Goal: Find contact information: Find contact information

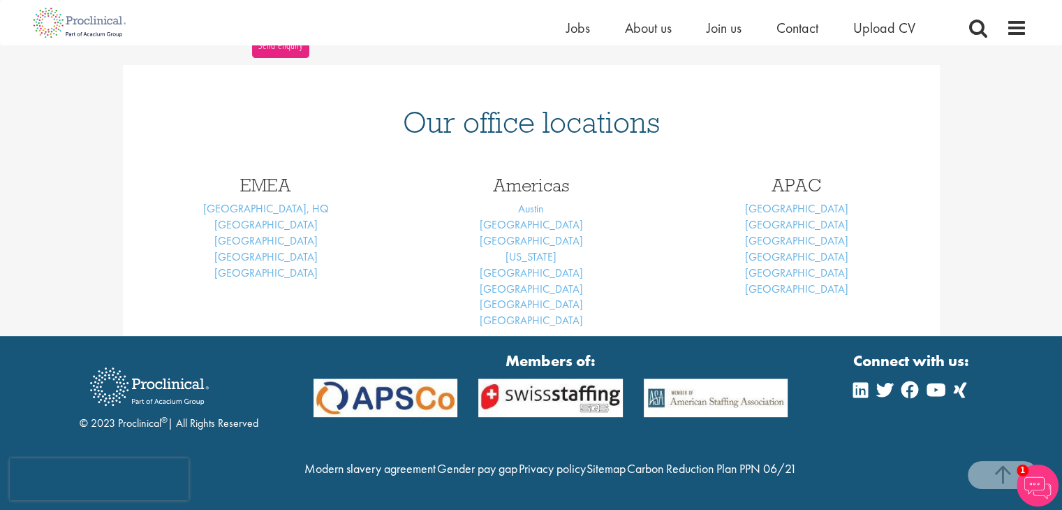
scroll to position [587, 0]
click at [274, 217] on link "Basel" at bounding box center [265, 224] width 103 height 15
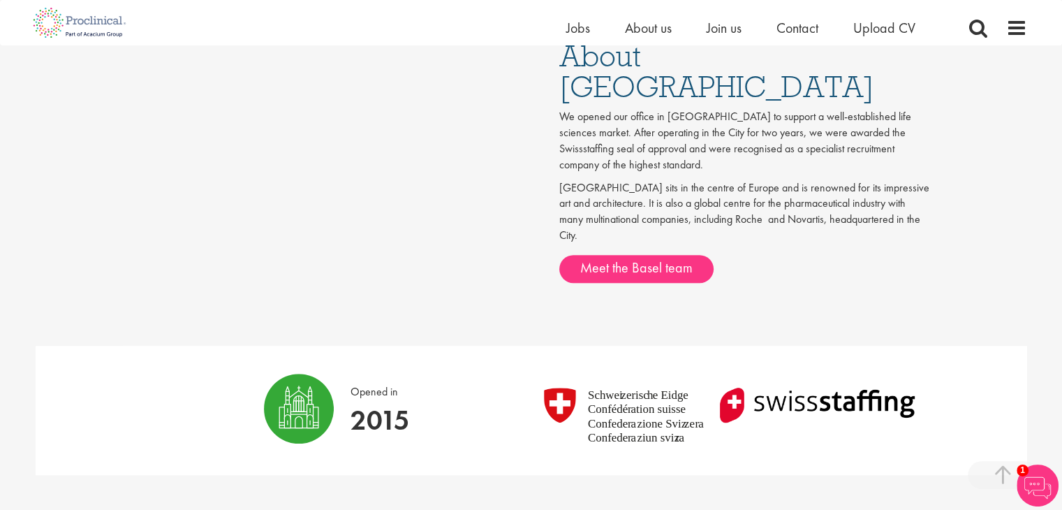
scroll to position [698, 0]
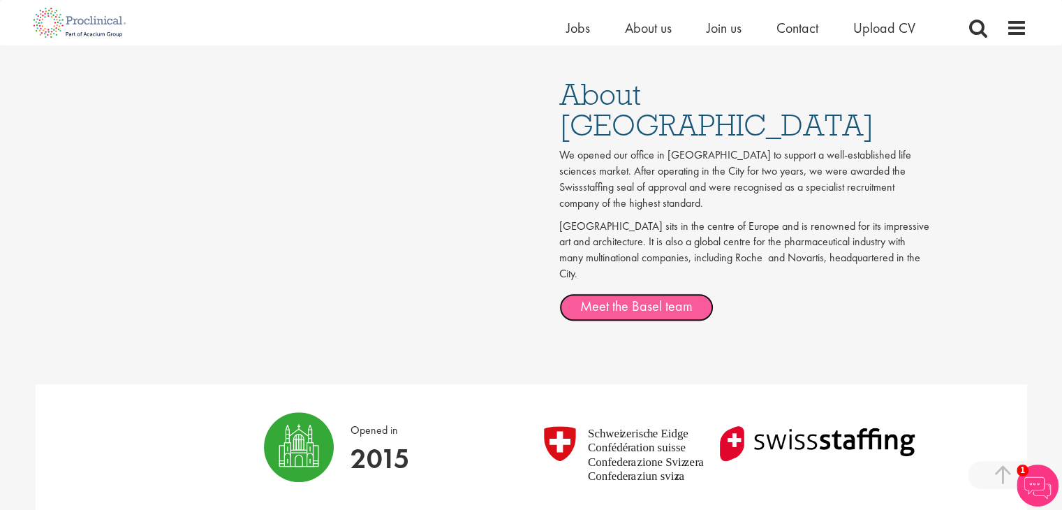
click at [654, 293] on link "Meet the Basel team" at bounding box center [636, 307] width 154 height 28
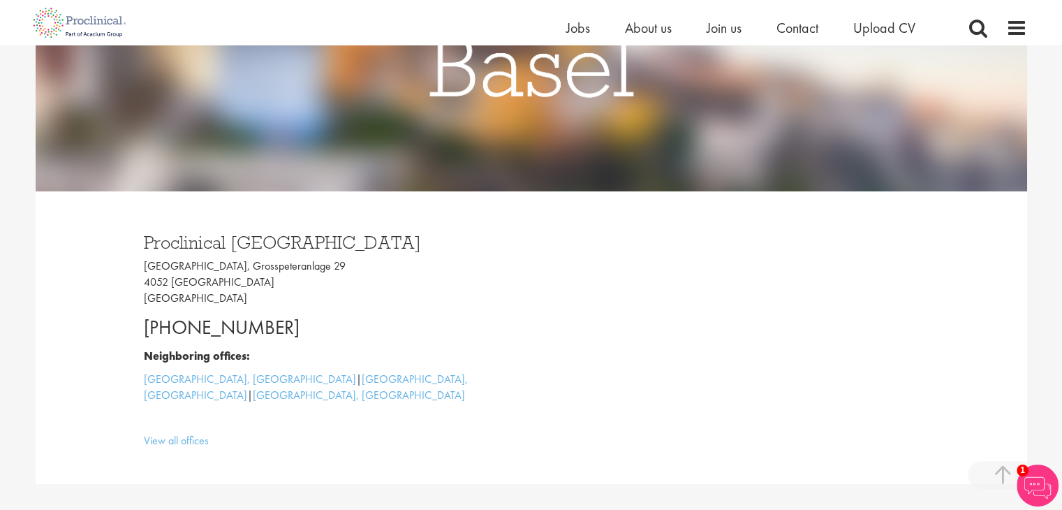
scroll to position [349, 0]
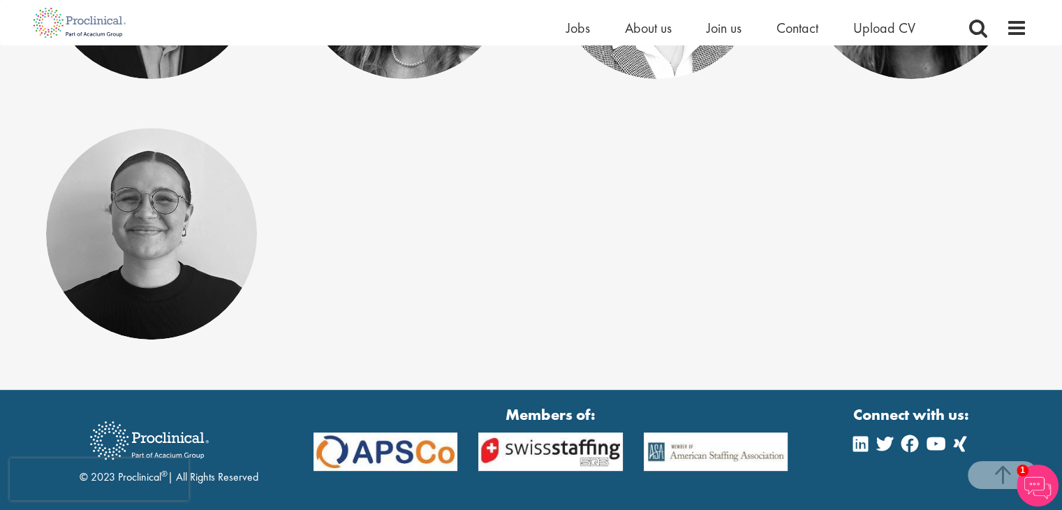
scroll to position [279, 0]
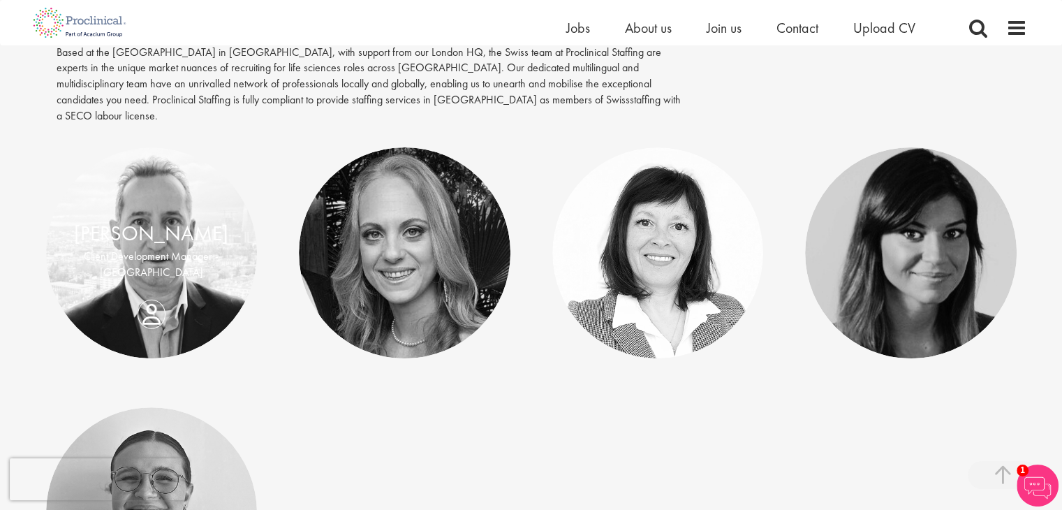
click at [154, 288] on div "Olivier Worch Client Development Manager - Europe" at bounding box center [152, 253] width 212 height 69
click at [148, 288] on div "Olivier Worch Client Development Manager - Europe" at bounding box center [152, 253] width 212 height 69
click at [161, 227] on link "Olivier Worch" at bounding box center [151, 233] width 154 height 27
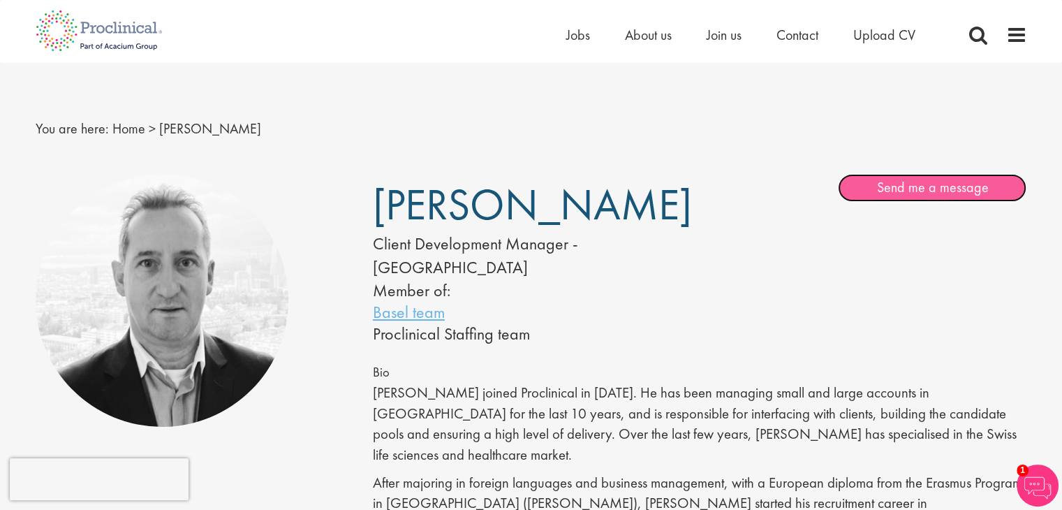
click at [894, 182] on link "Send me a message" at bounding box center [932, 188] width 189 height 28
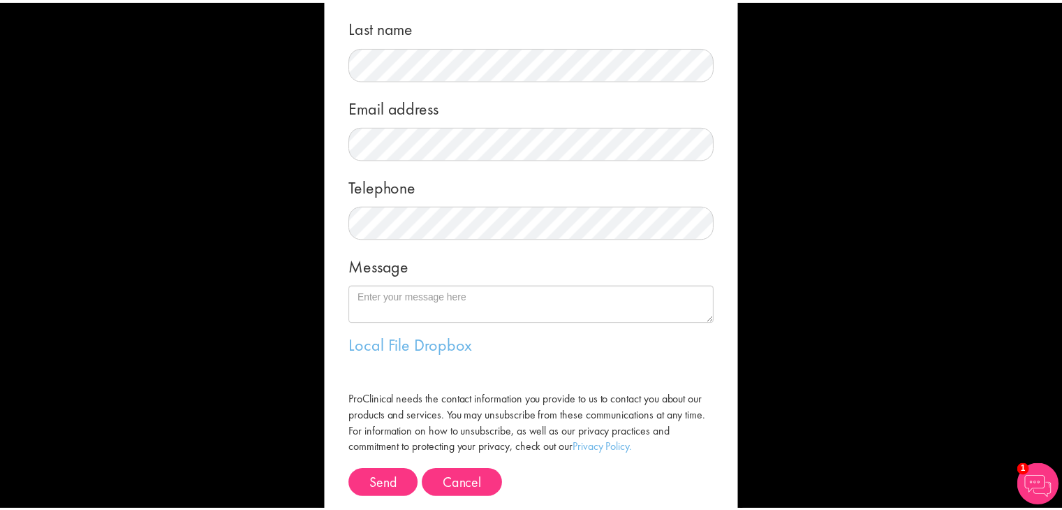
scroll to position [210, 0]
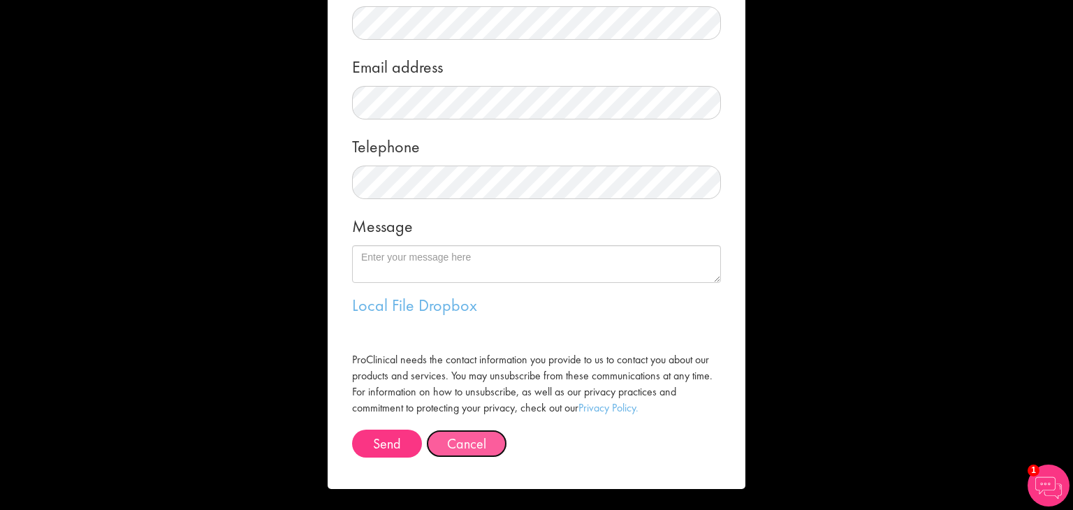
click at [460, 436] on button "Cancel" at bounding box center [466, 444] width 81 height 28
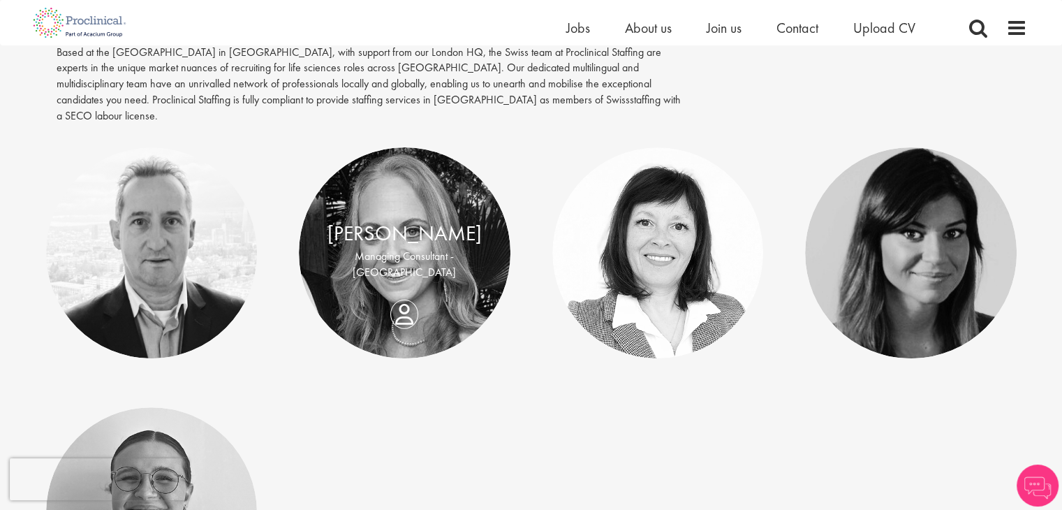
click at [405, 288] on div "[PERSON_NAME] Managing Consultant - [GEOGRAPHIC_DATA]" at bounding box center [405, 253] width 212 height 69
click at [407, 288] on div "Kirsten Fuchsloch Managing Consultant - Europe" at bounding box center [405, 253] width 212 height 69
click at [400, 288] on div "Kirsten Fuchsloch Managing Consultant - Europe" at bounding box center [405, 253] width 212 height 69
click at [399, 226] on link "Kirsten Fuchsloch" at bounding box center [405, 233] width 154 height 27
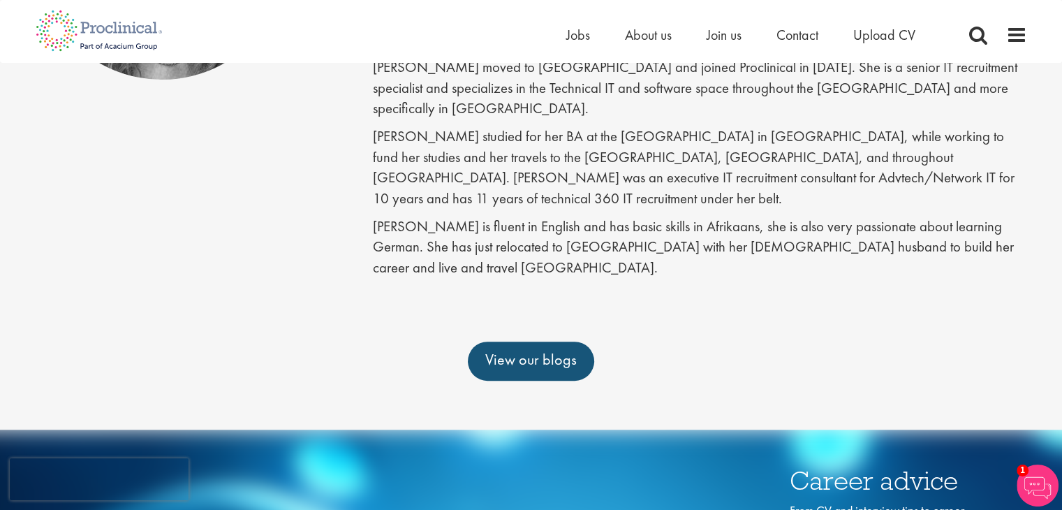
scroll to position [419, 0]
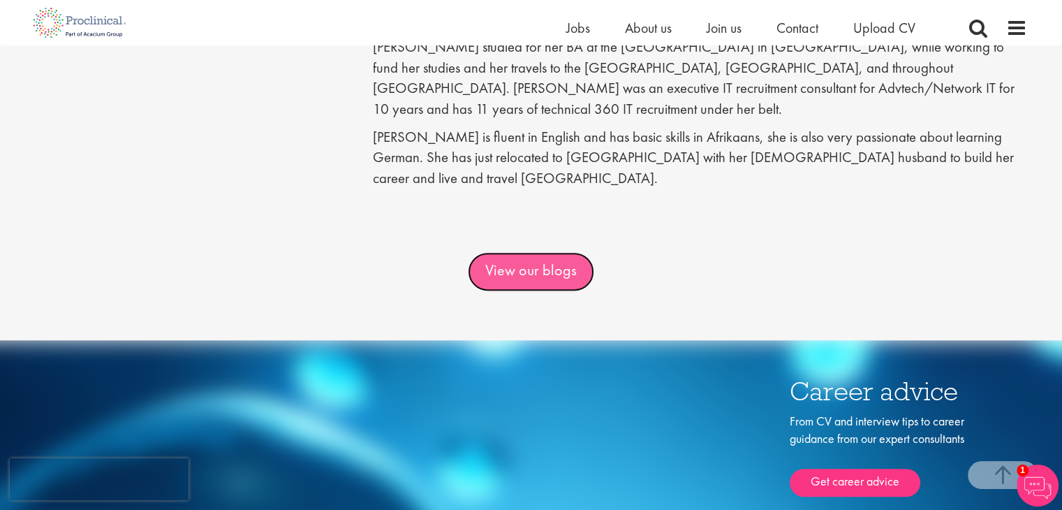
click at [523, 252] on link "View our blogs" at bounding box center [531, 271] width 126 height 39
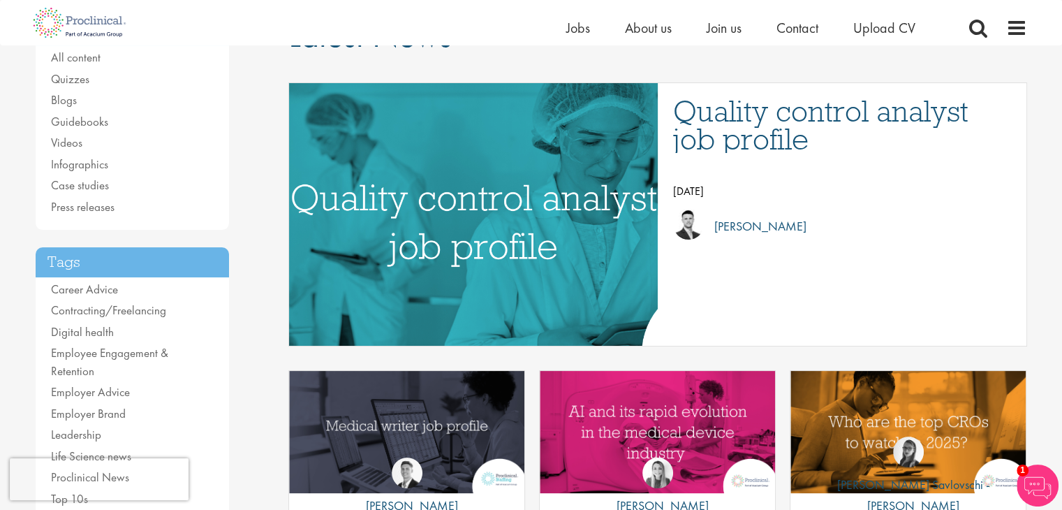
scroll to position [140, 0]
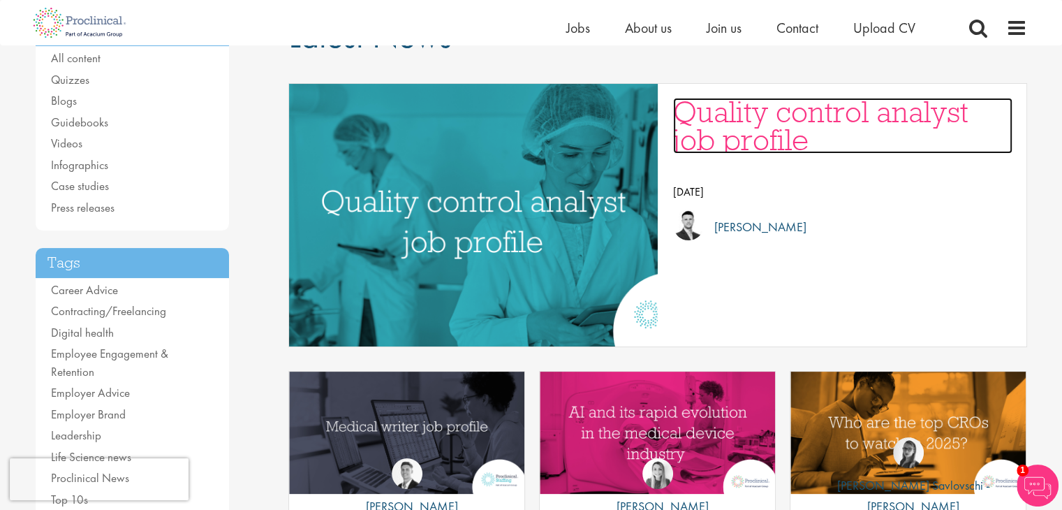
click at [715, 124] on h3 "Quality control analyst job profile" at bounding box center [842, 126] width 339 height 56
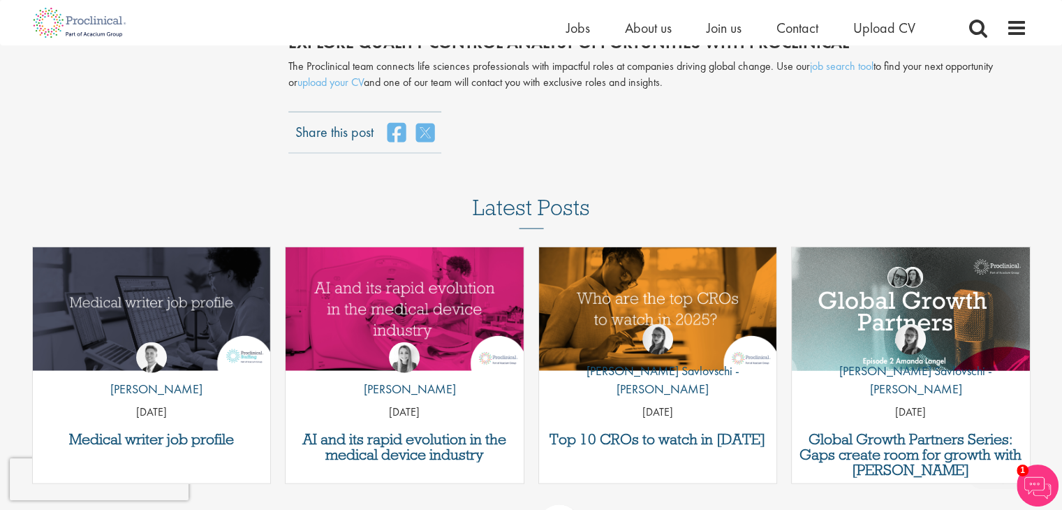
scroll to position [3213, 0]
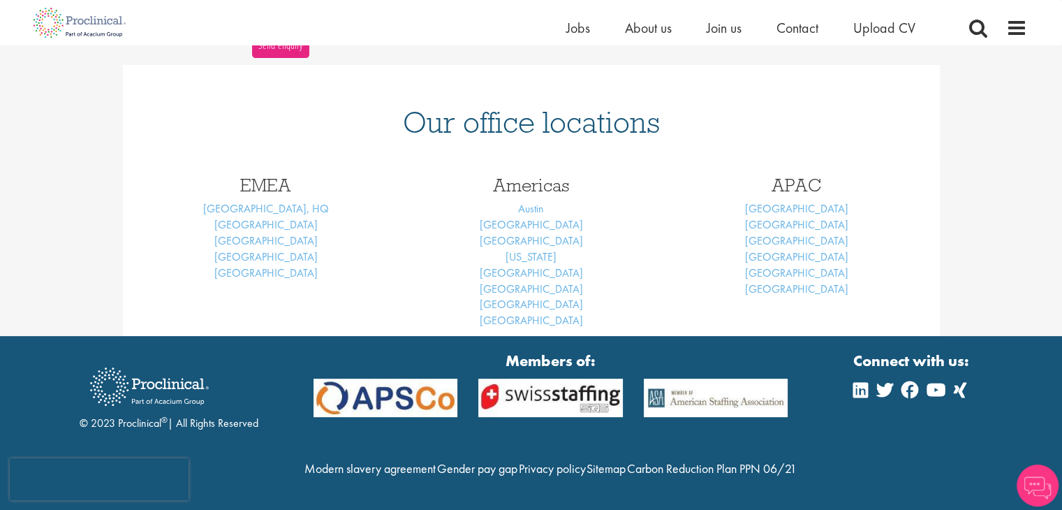
scroll to position [587, 0]
click at [271, 233] on link "Brussels" at bounding box center [265, 240] width 103 height 15
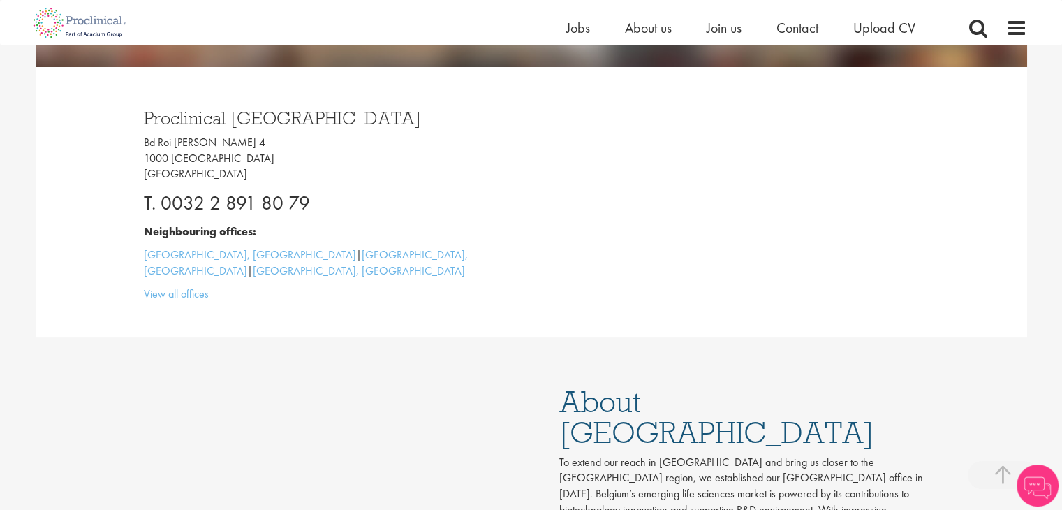
scroll to position [629, 0]
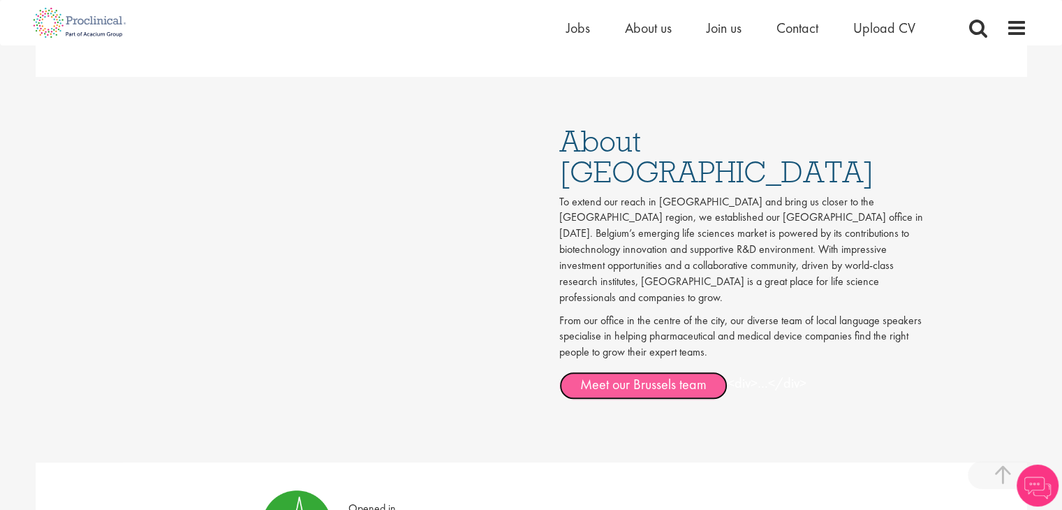
click at [658, 372] on link "Meet our Brussels team" at bounding box center [643, 386] width 168 height 28
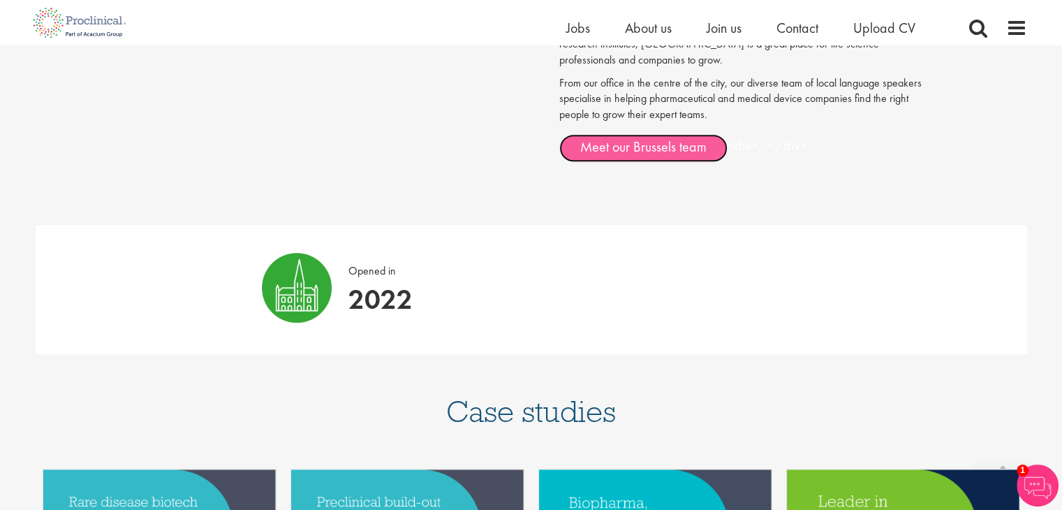
scroll to position [978, 0]
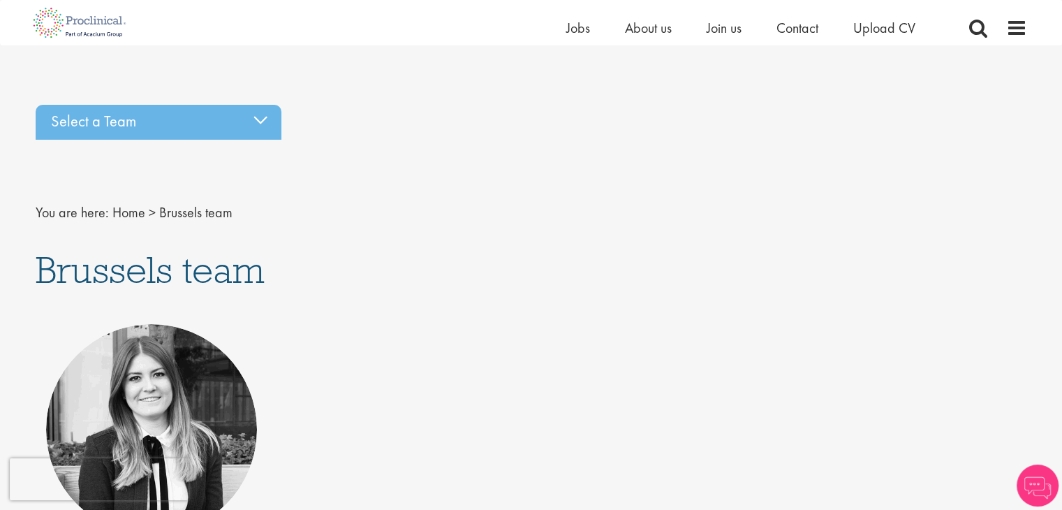
scroll to position [210, 0]
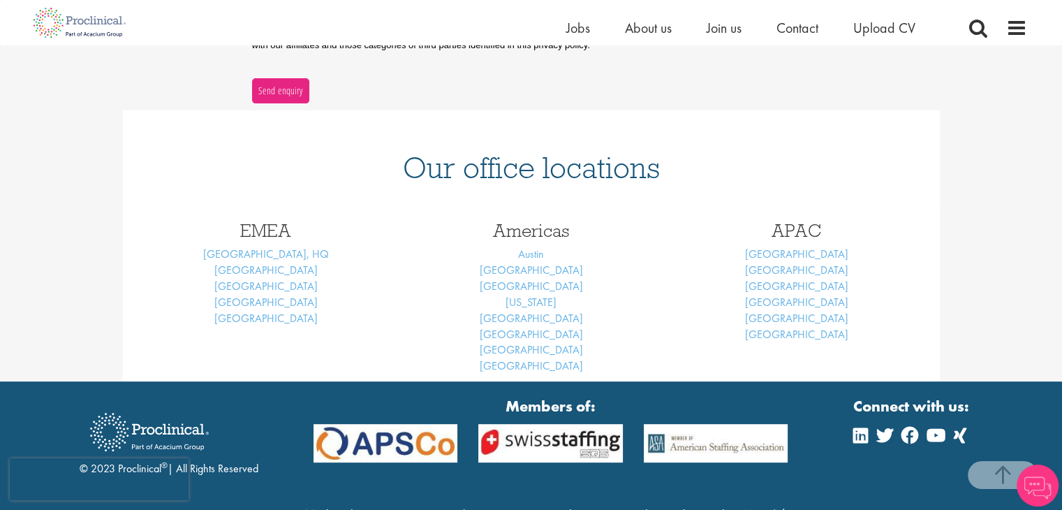
scroll to position [563, 0]
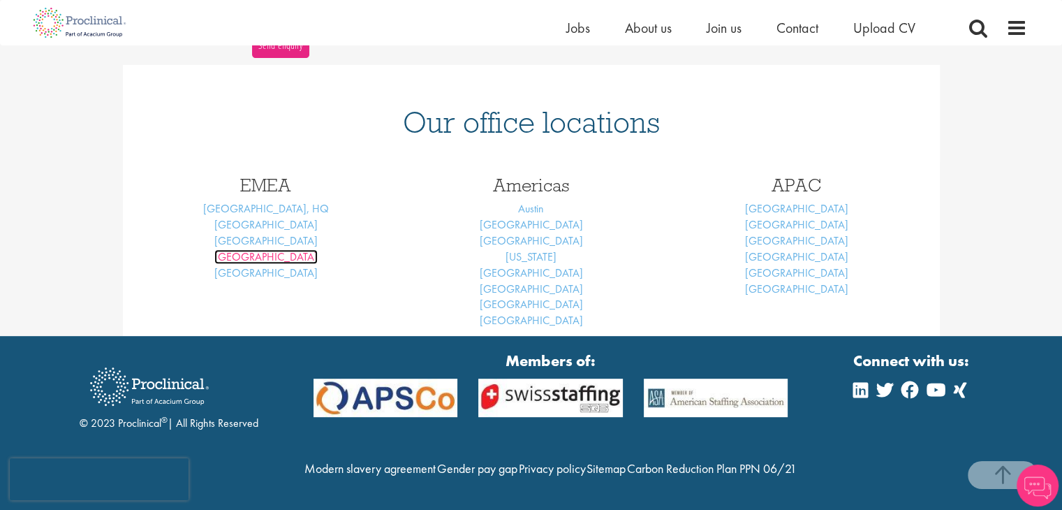
click at [268, 251] on link "Frankfurt" at bounding box center [265, 256] width 103 height 15
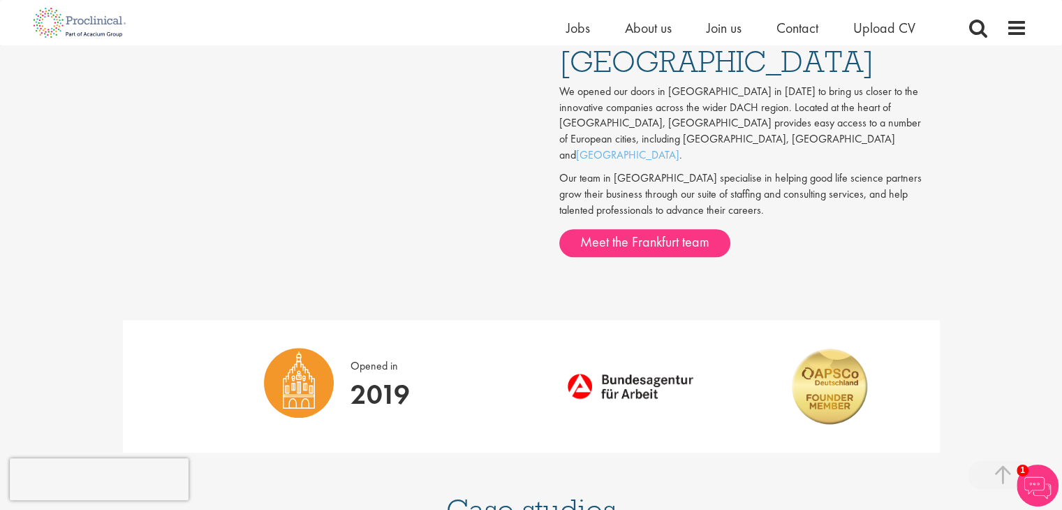
scroll to position [978, 0]
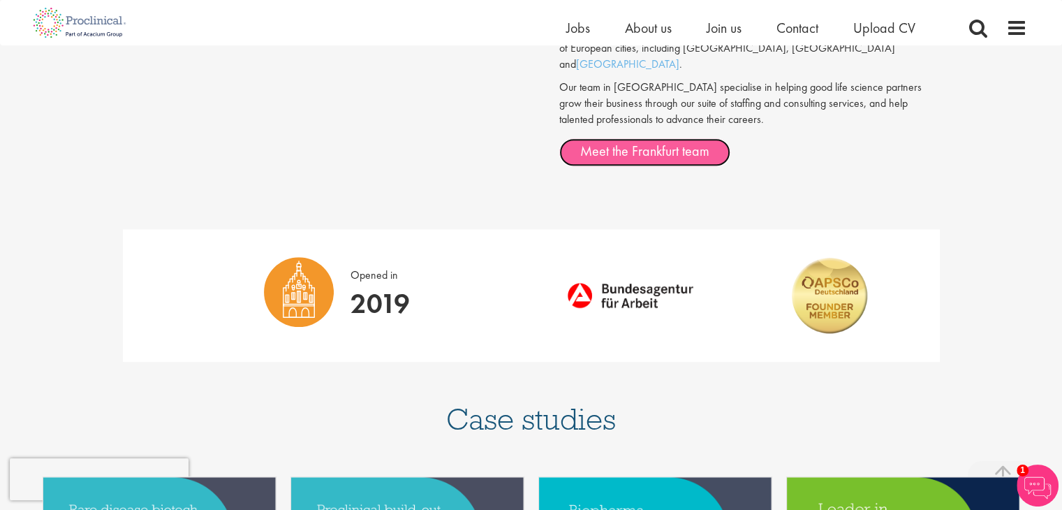
click at [628, 138] on link "Meet the Frankfurt team" at bounding box center [644, 152] width 171 height 28
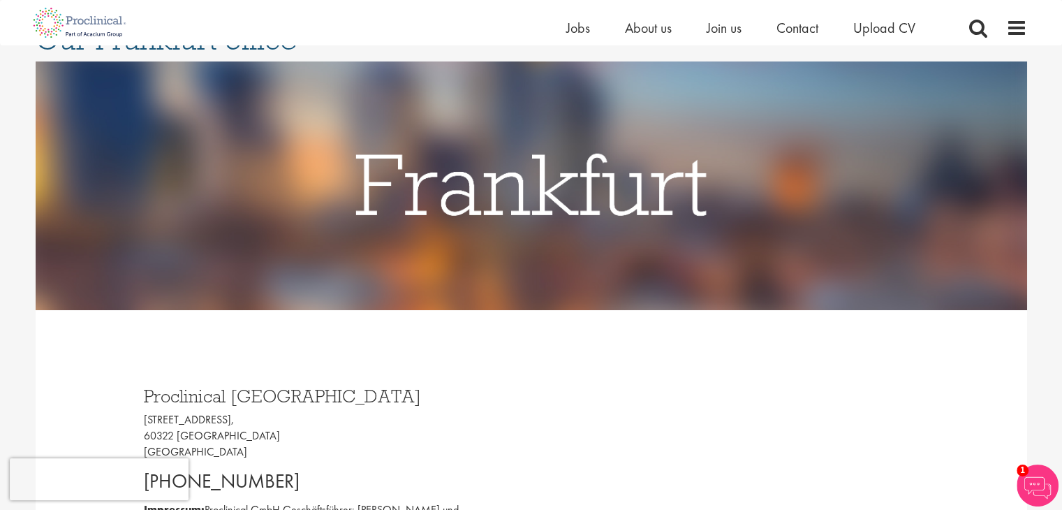
scroll to position [70, 0]
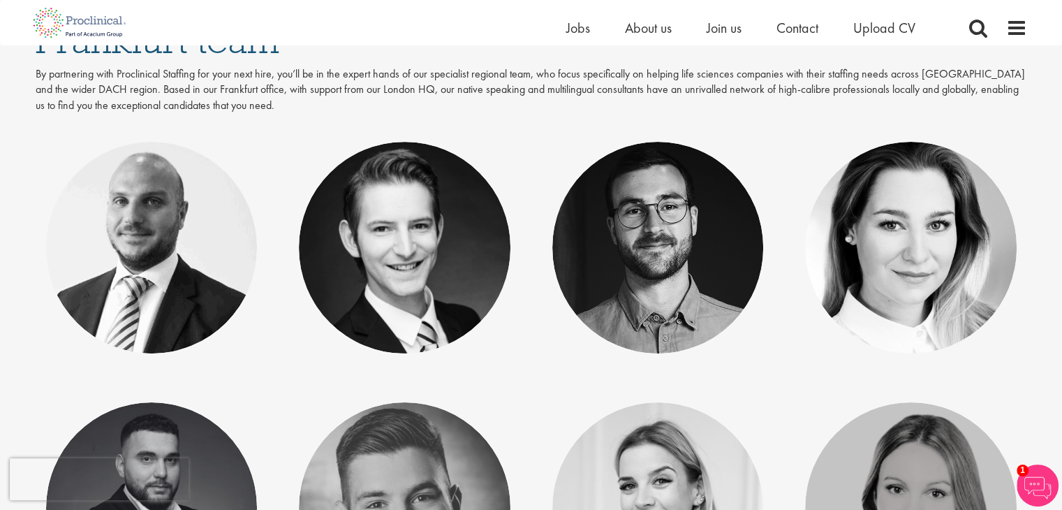
scroll to position [140, 0]
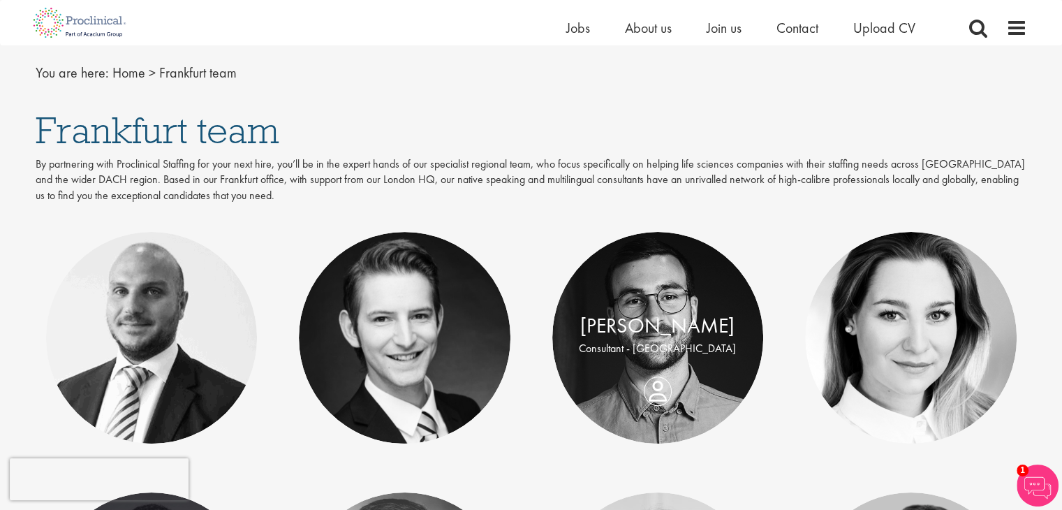
click at [657, 365] on div "[PERSON_NAME] Consultant - [GEOGRAPHIC_DATA]" at bounding box center [658, 337] width 212 height 53
click at [657, 323] on link "[PERSON_NAME]" at bounding box center [657, 326] width 154 height 27
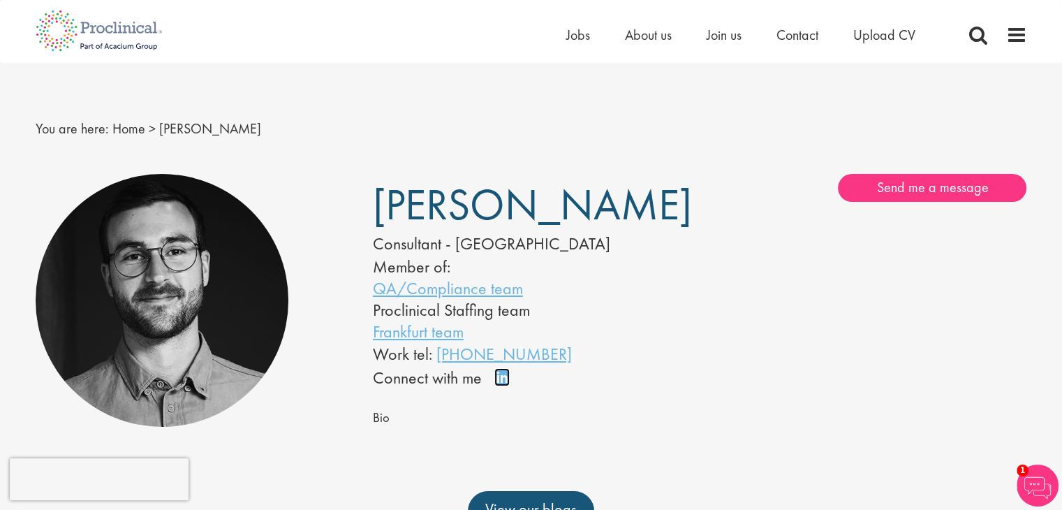
click at [497, 383] on link "Connect on LinkedIn" at bounding box center [506, 383] width 24 height 0
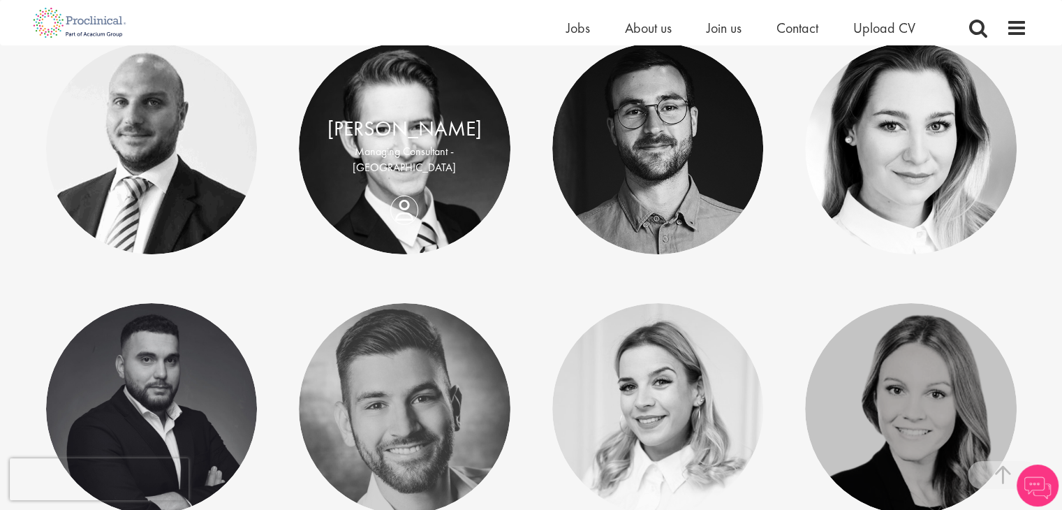
scroll to position [433, 0]
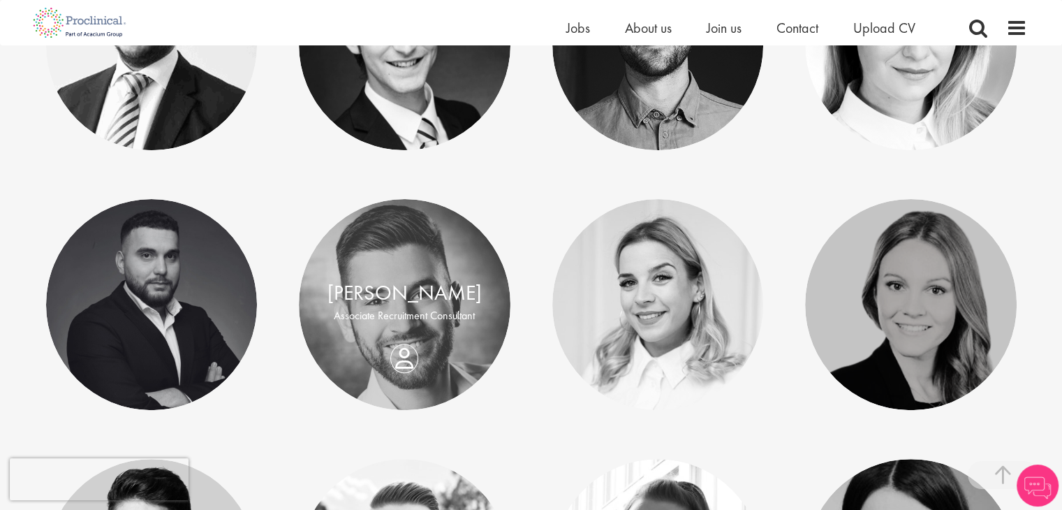
click at [427, 314] on p "Associate Recruitment Consultant" at bounding box center [405, 316] width 184 height 16
click at [421, 289] on link "[PERSON_NAME]" at bounding box center [405, 292] width 154 height 27
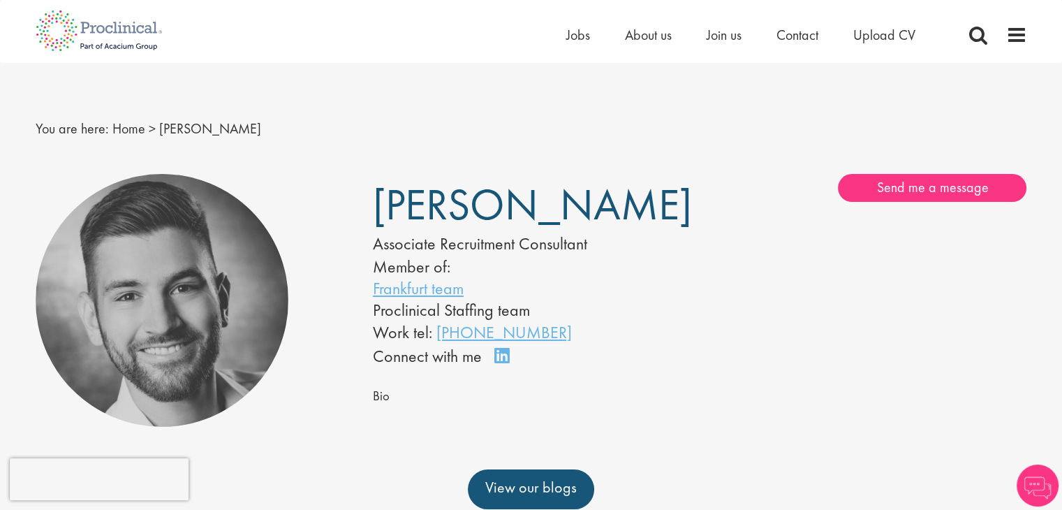
click at [512, 349] on div "Connect on LinkedIn" at bounding box center [446, 356] width 146 height 24
click at [499, 362] on link "Connect on LinkedIn" at bounding box center [506, 362] width 24 height 0
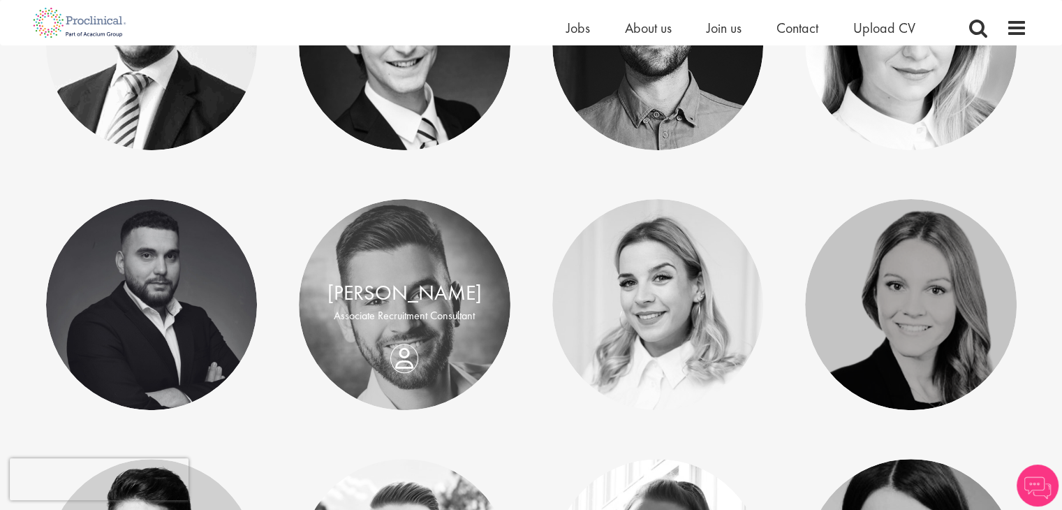
scroll to position [433, 0]
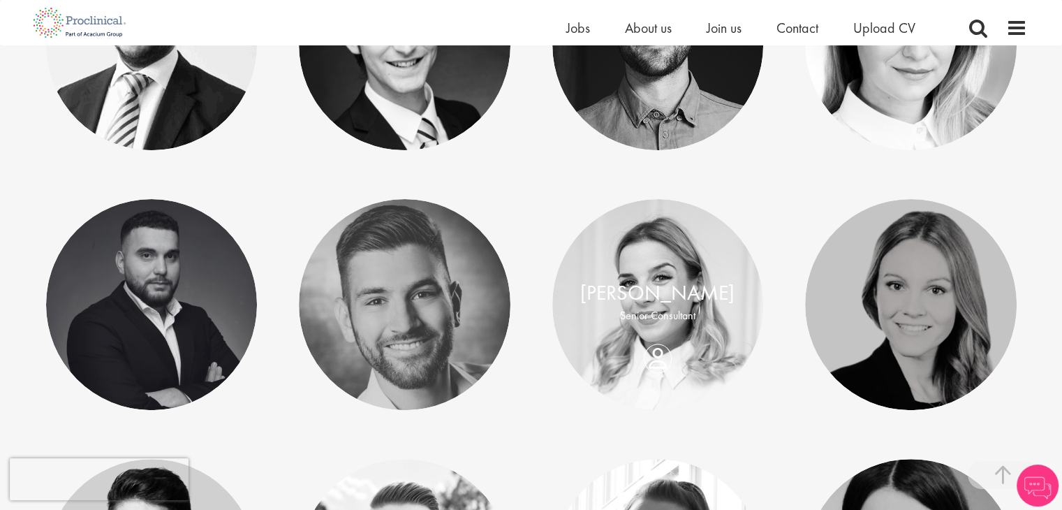
click at [658, 331] on div "Tamara Lévai Senior Consultant" at bounding box center [658, 304] width 212 height 53
click at [649, 287] on link "[PERSON_NAME]" at bounding box center [657, 292] width 154 height 27
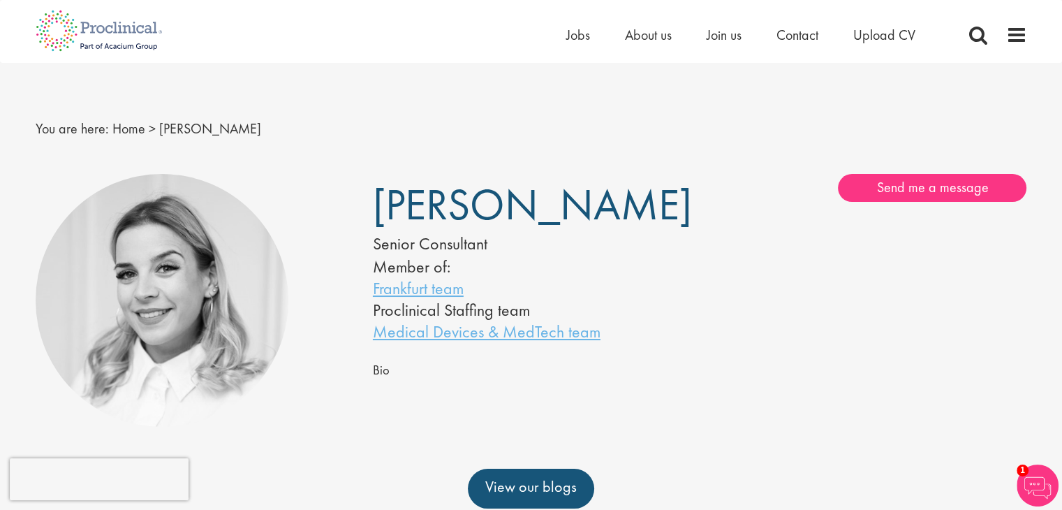
drag, startPoint x: 364, startPoint y: 196, endPoint x: 645, endPoint y: 211, distance: 281.9
click at [645, 211] on div "Tamara Lévai Senior Consultant Member of: Frankfurt team Proclinical Staffing t…" at bounding box center [530, 258] width 337 height 168
copy span "[PERSON_NAME]"
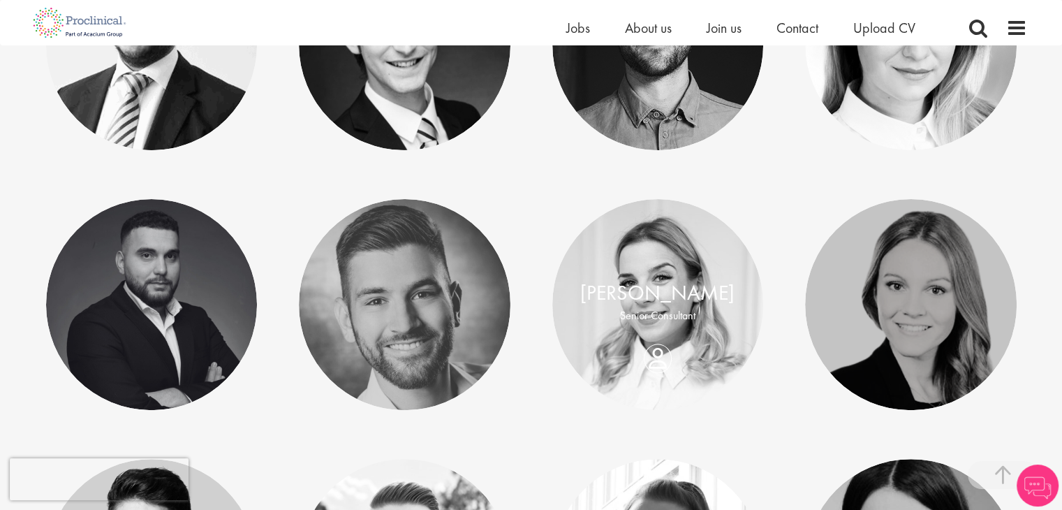
scroll to position [643, 0]
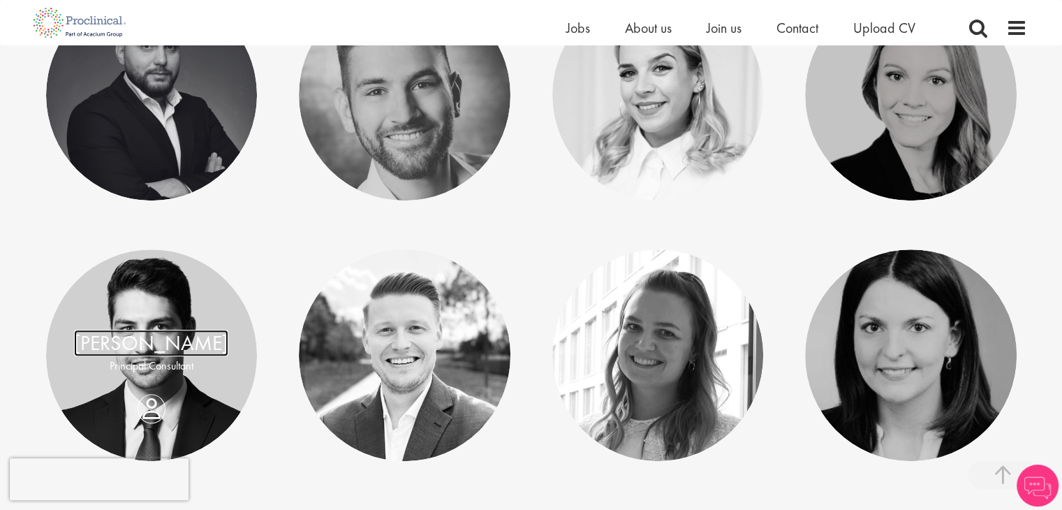
click at [145, 339] on link "[PERSON_NAME]" at bounding box center [151, 343] width 154 height 27
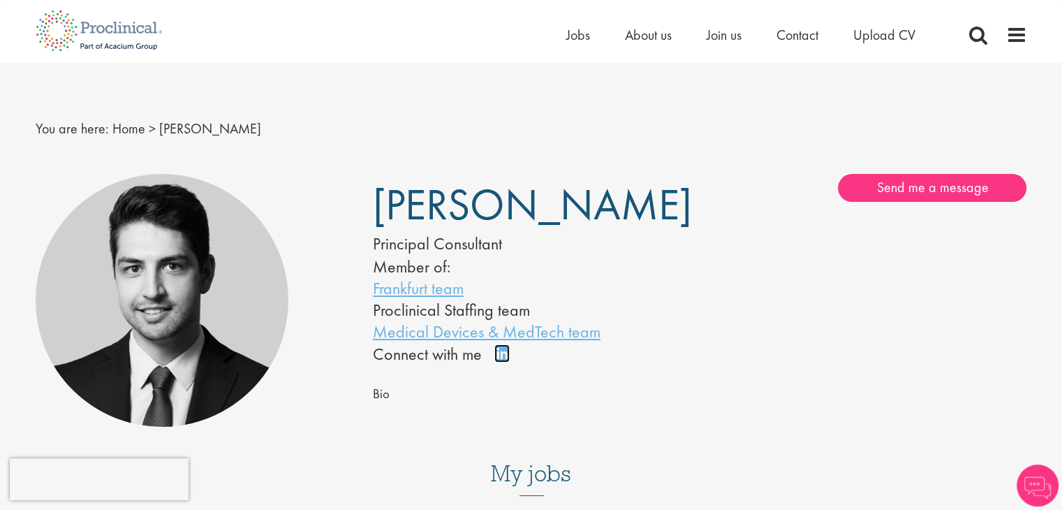
click at [498, 360] on link "Connect on LinkedIn" at bounding box center [506, 360] width 24 height 0
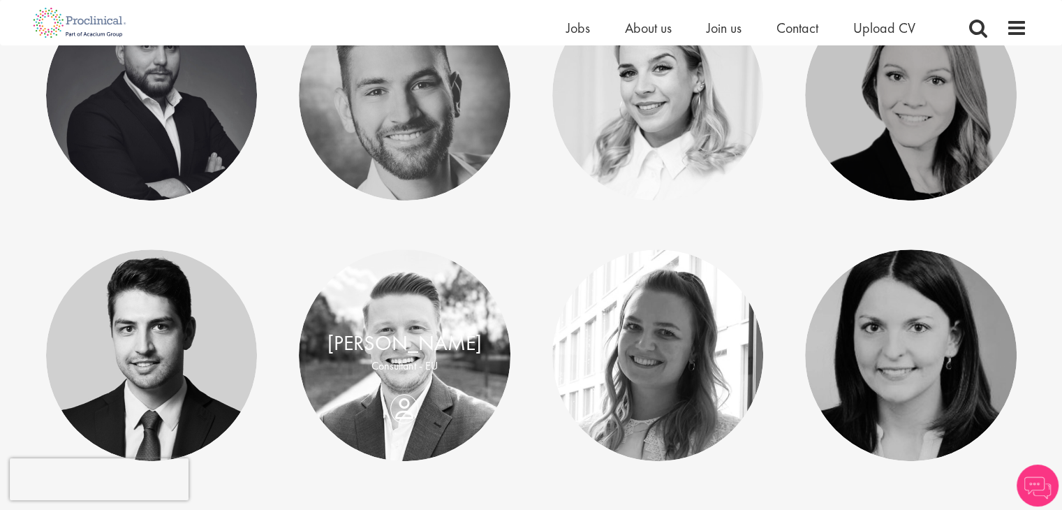
scroll to position [643, 0]
click at [405, 337] on link "Lukas Eckert" at bounding box center [405, 343] width 154 height 27
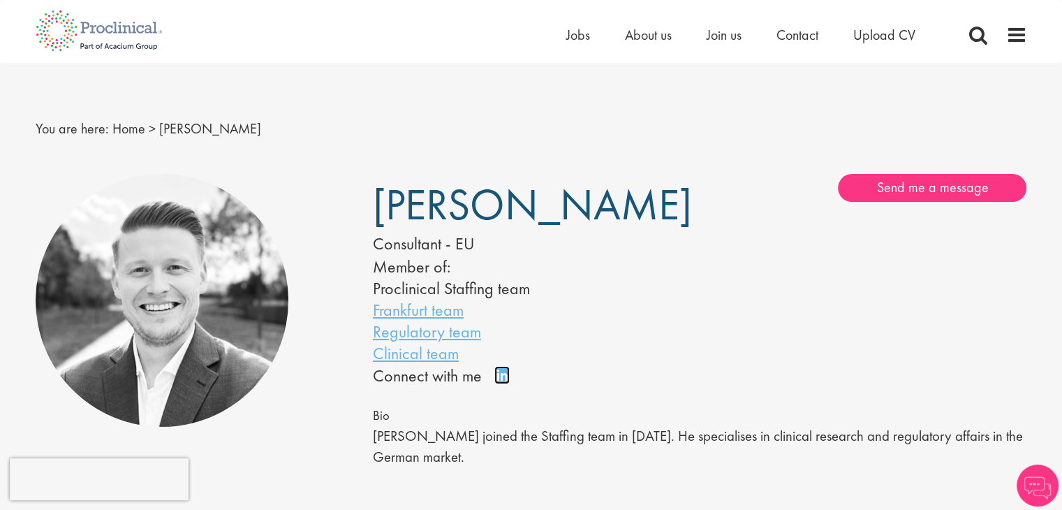
click at [505, 381] on link "Connect on LinkedIn" at bounding box center [506, 381] width 24 height 0
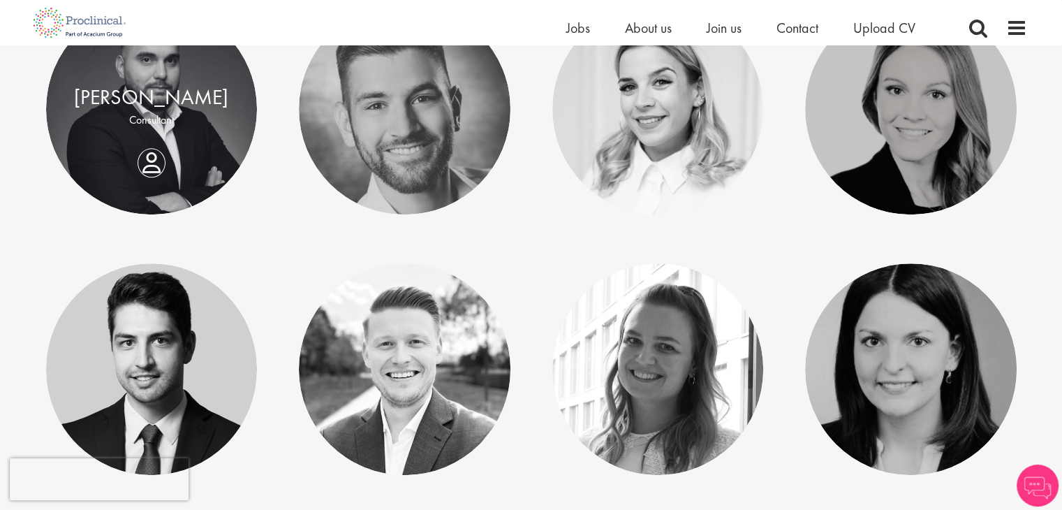
scroll to position [643, 0]
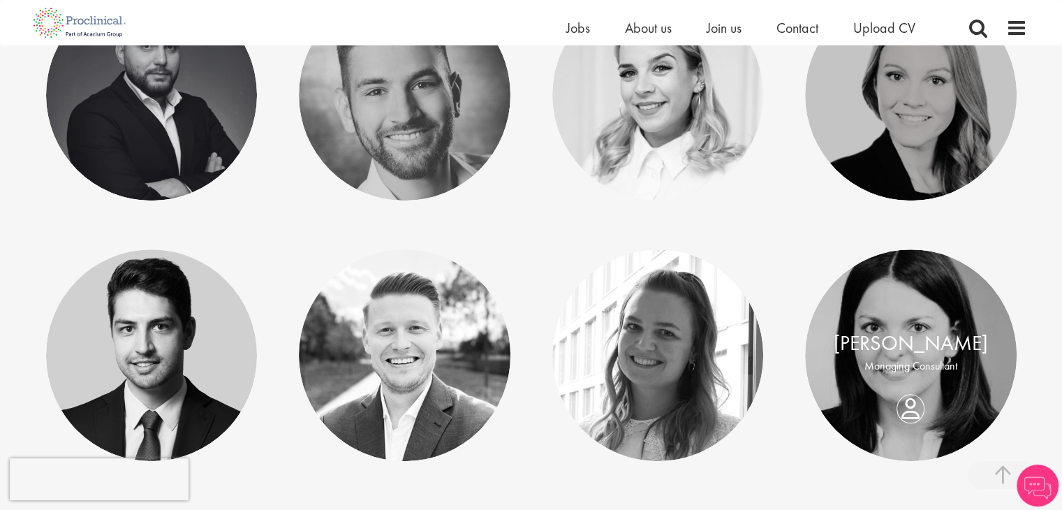
click at [917, 382] on div "Johanna Klonek Managing Consultant" at bounding box center [911, 355] width 212 height 53
click at [900, 382] on div "Johanna Klonek Managing Consultant" at bounding box center [911, 355] width 212 height 53
click at [890, 346] on link "Johanna Klonek" at bounding box center [911, 343] width 154 height 27
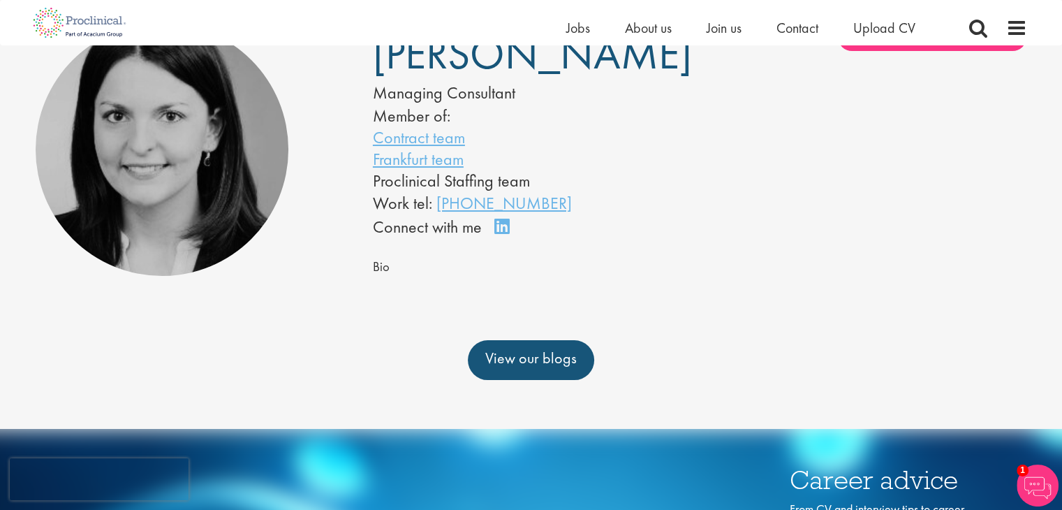
scroll to position [70, 0]
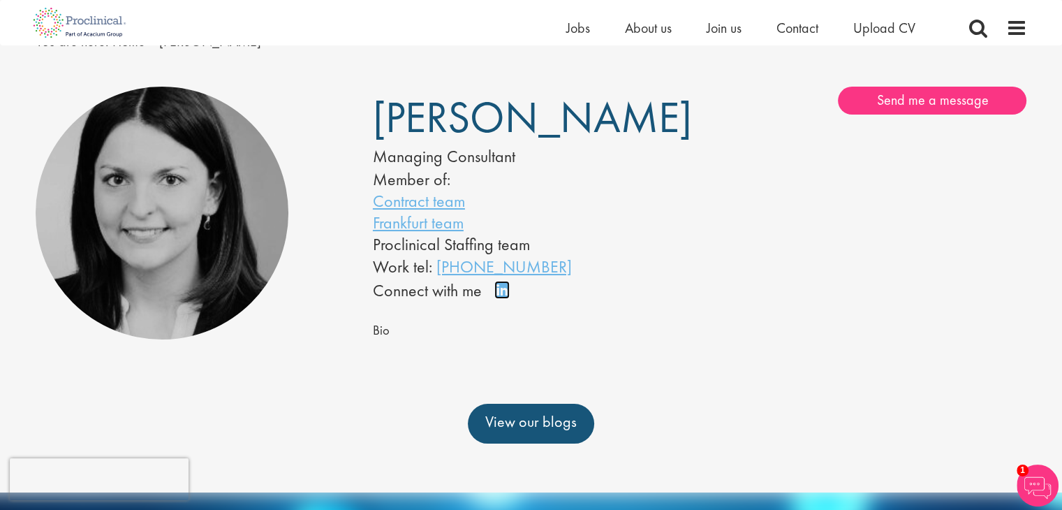
click at [503, 296] on link "Connect on LinkedIn" at bounding box center [506, 296] width 24 height 0
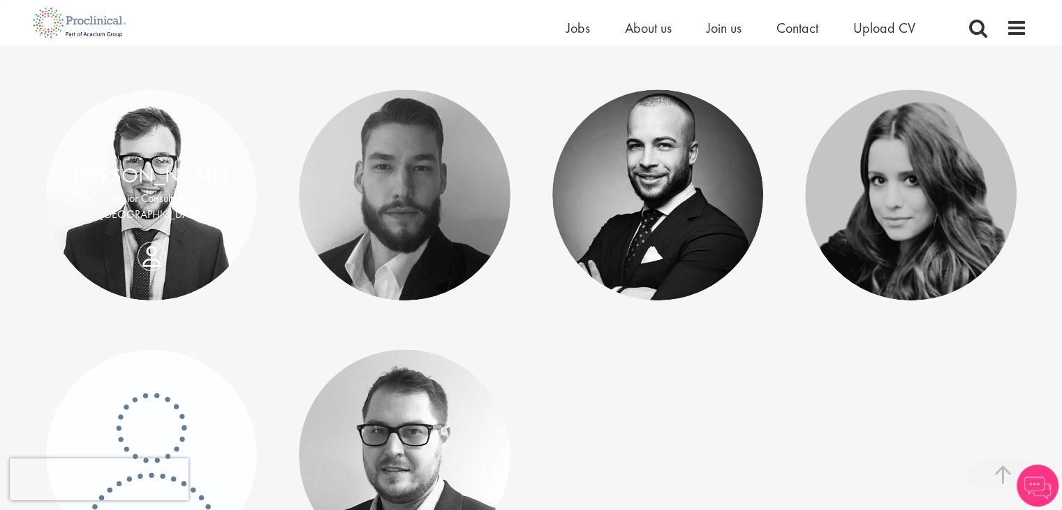
scroll to position [992, 0]
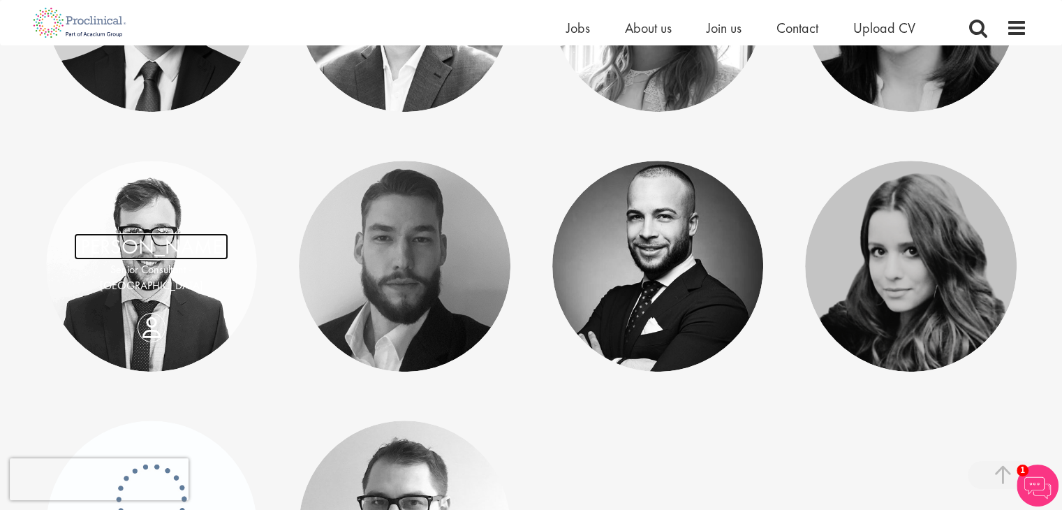
click at [140, 252] on link "[PERSON_NAME]" at bounding box center [151, 246] width 154 height 27
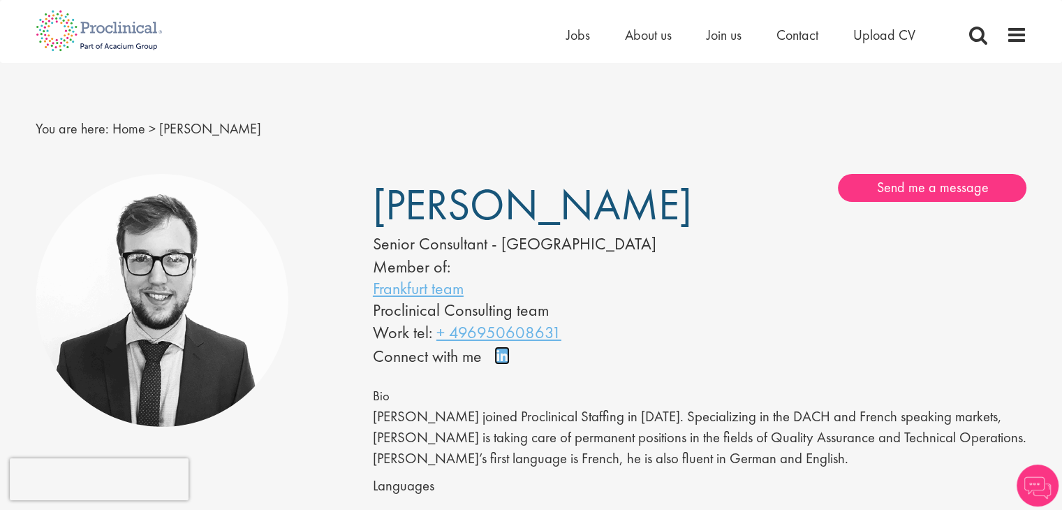
click at [497, 362] on link "Connect on LinkedIn" at bounding box center [506, 362] width 24 height 0
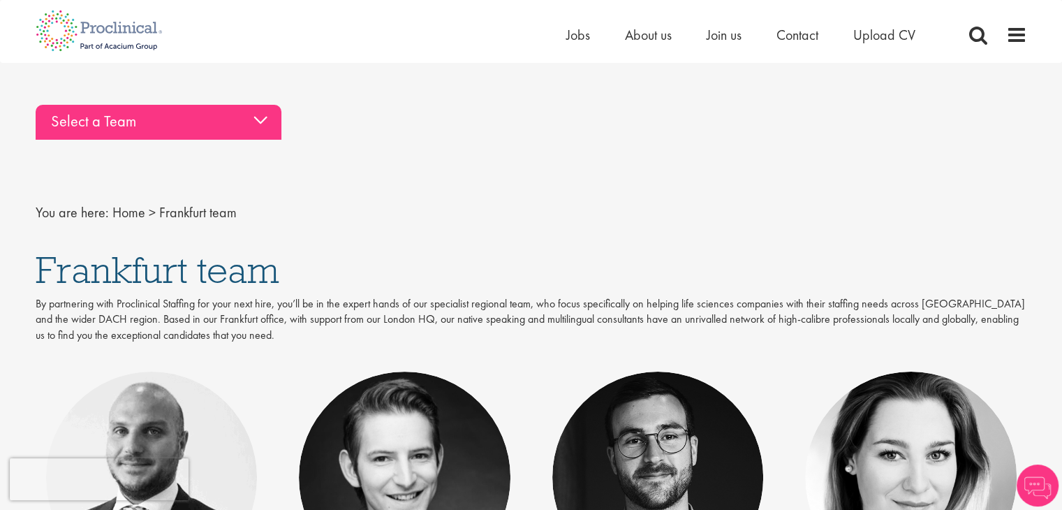
click at [159, 125] on div "Select a Team" at bounding box center [159, 122] width 246 height 35
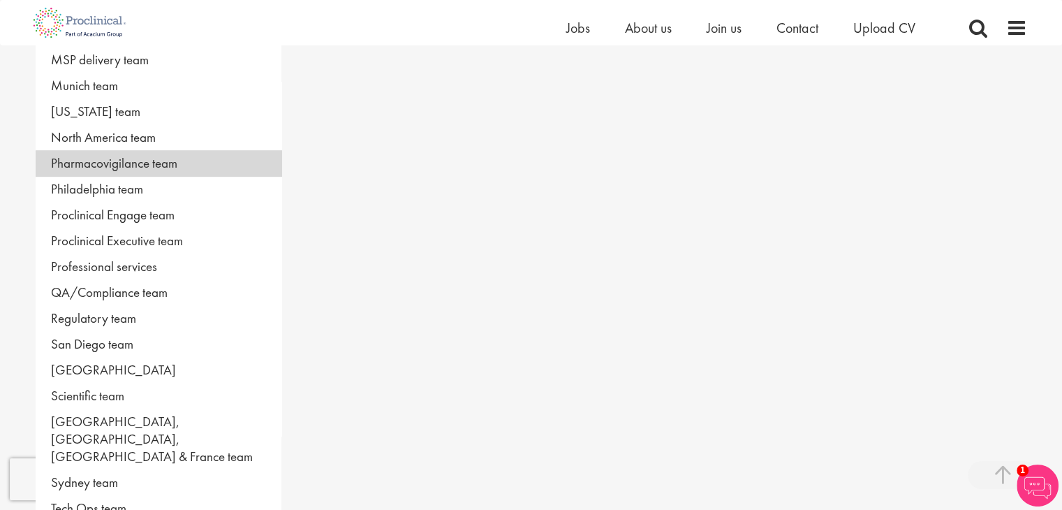
scroll to position [908, 0]
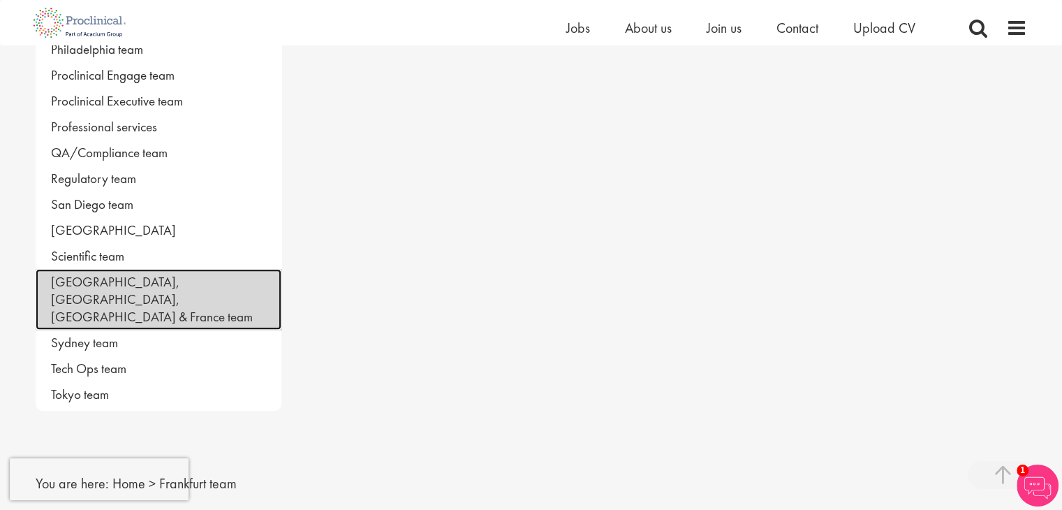
click at [178, 277] on link "[GEOGRAPHIC_DATA], [GEOGRAPHIC_DATA], [GEOGRAPHIC_DATA] & France team" at bounding box center [159, 299] width 246 height 61
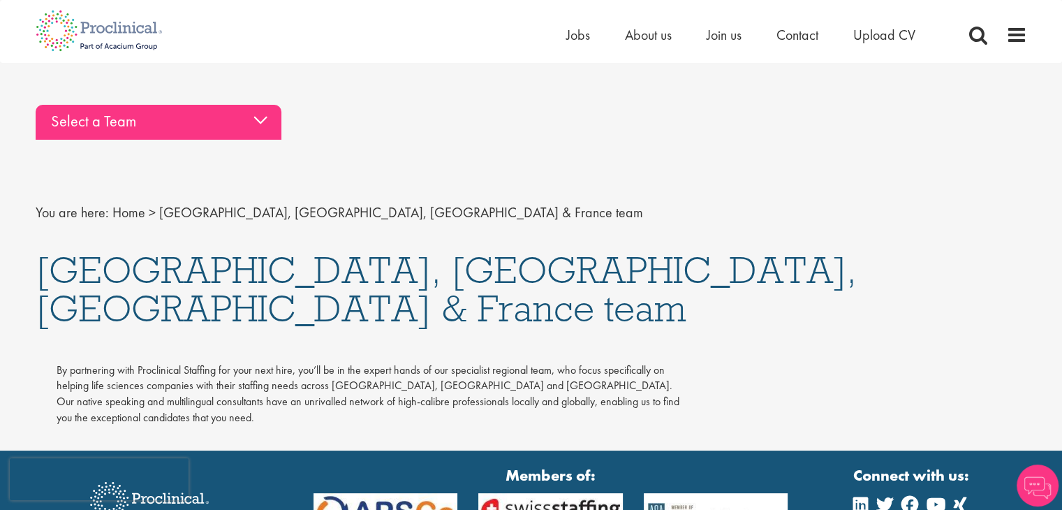
click at [140, 124] on div "Select a Team" at bounding box center [159, 122] width 246 height 35
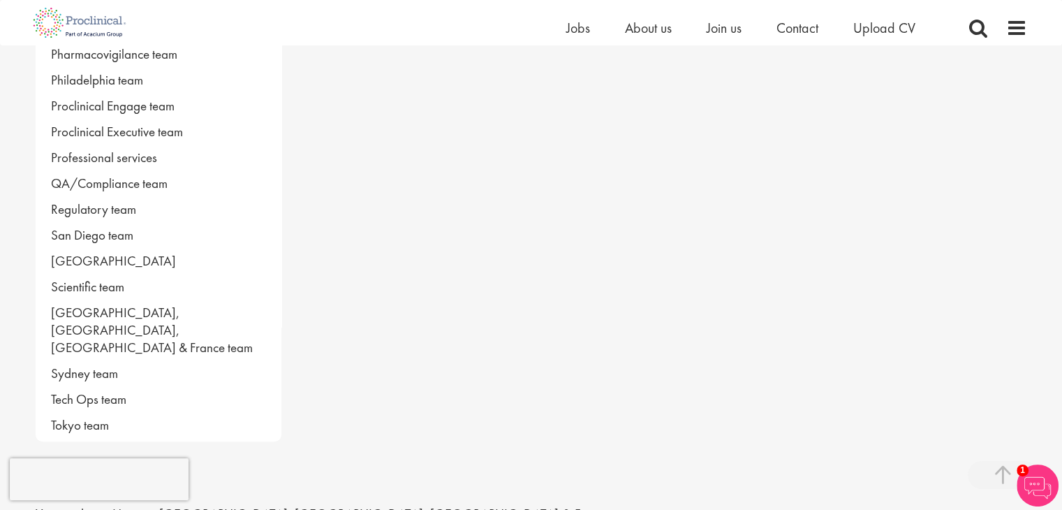
scroll to position [908, 0]
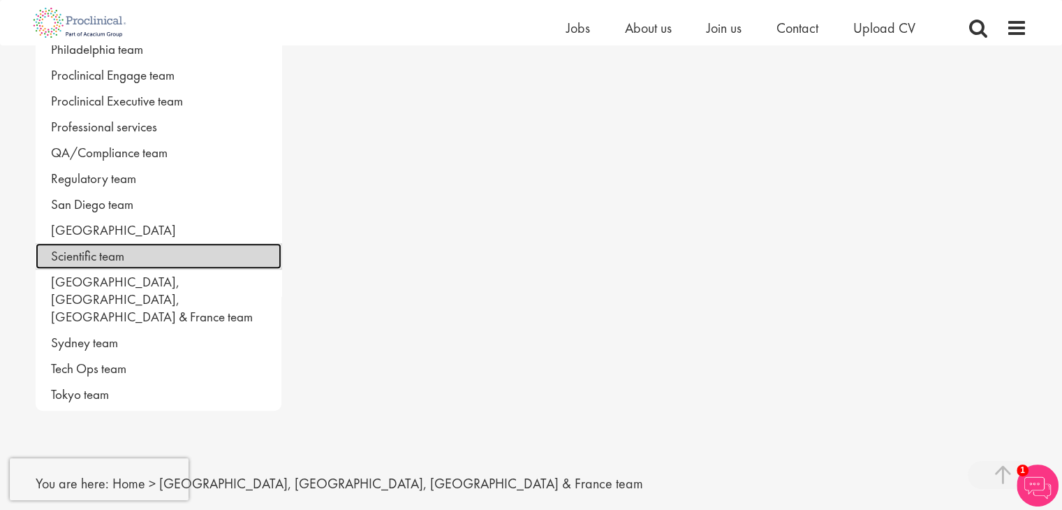
click at [112, 250] on link "Scientific team" at bounding box center [159, 256] width 246 height 26
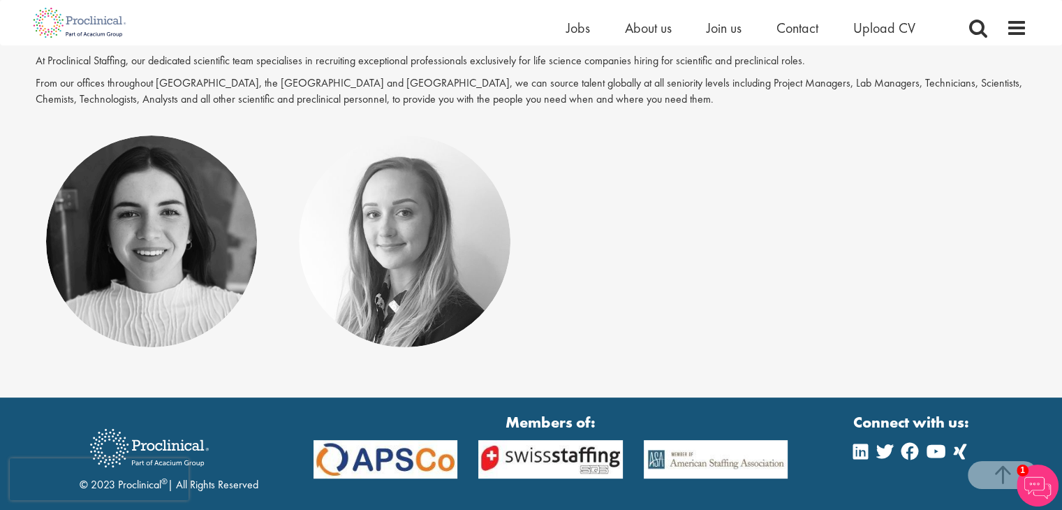
scroll to position [279, 0]
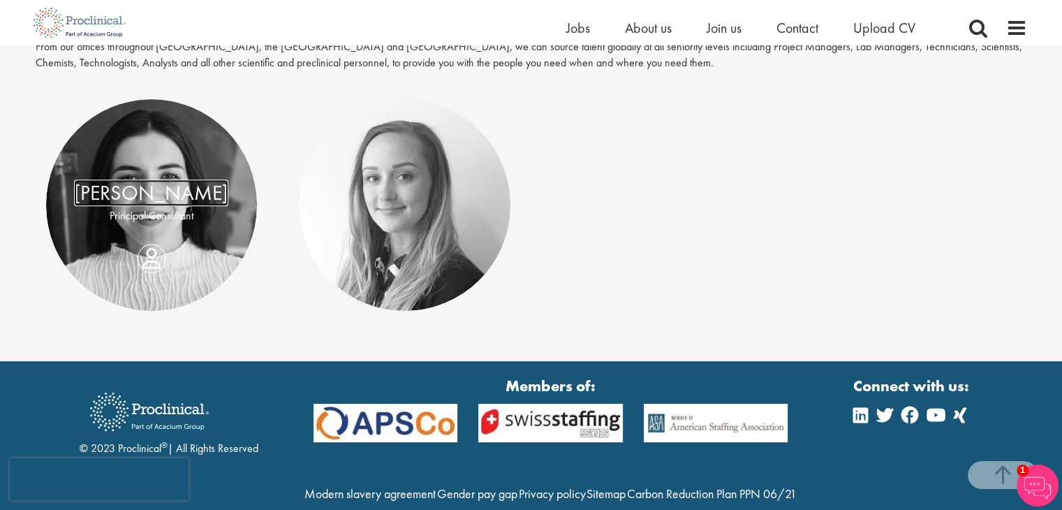
click at [149, 197] on link "[PERSON_NAME]" at bounding box center [151, 193] width 154 height 27
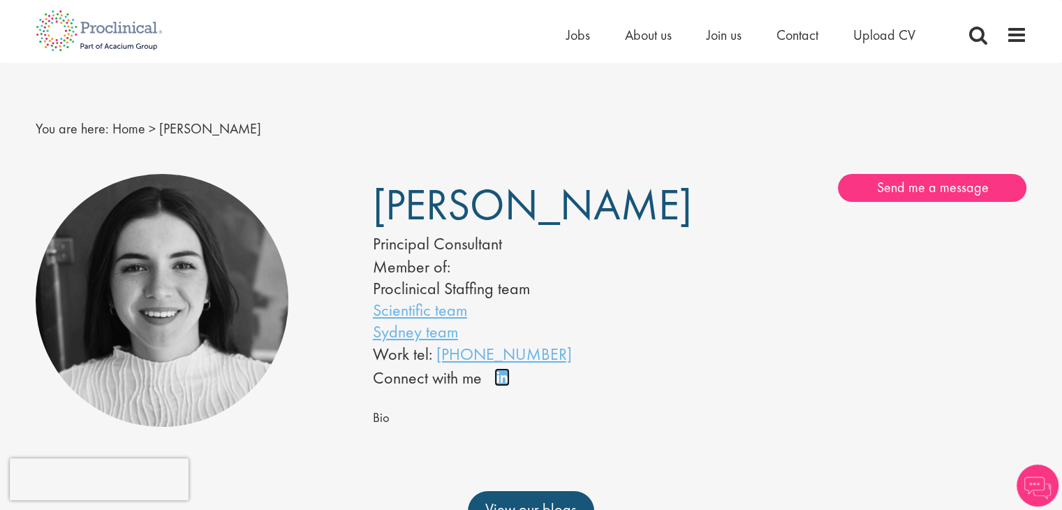
click at [501, 383] on link "Connect on LinkedIn" at bounding box center [506, 383] width 24 height 0
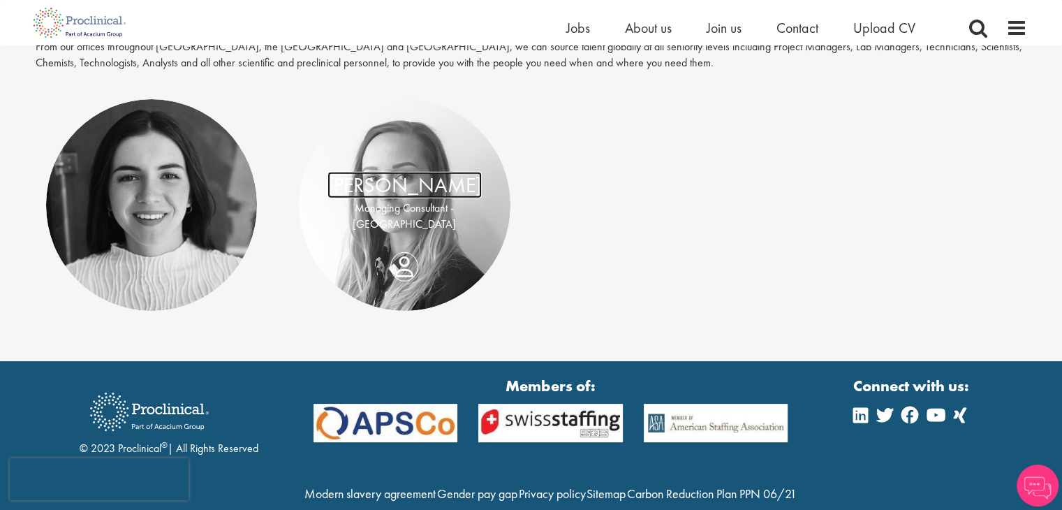
click at [432, 198] on link "[PERSON_NAME]" at bounding box center [405, 185] width 154 height 27
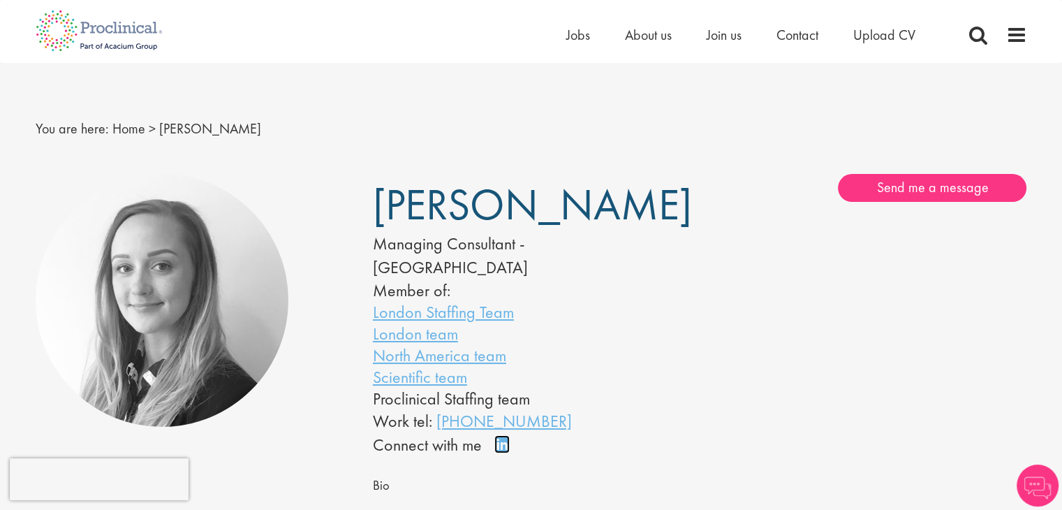
click at [503, 450] on link "Connect on LinkedIn" at bounding box center [506, 450] width 24 height 0
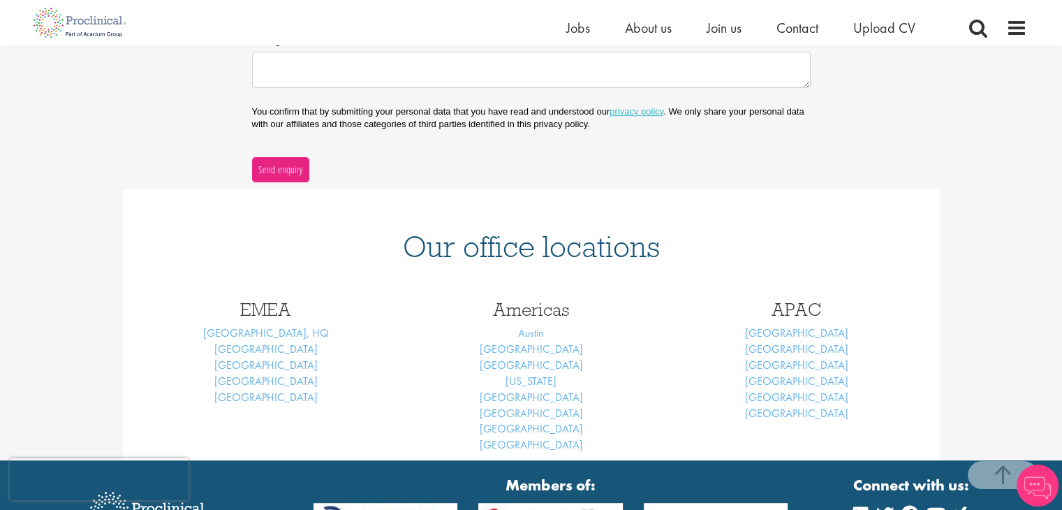
scroll to position [563, 0]
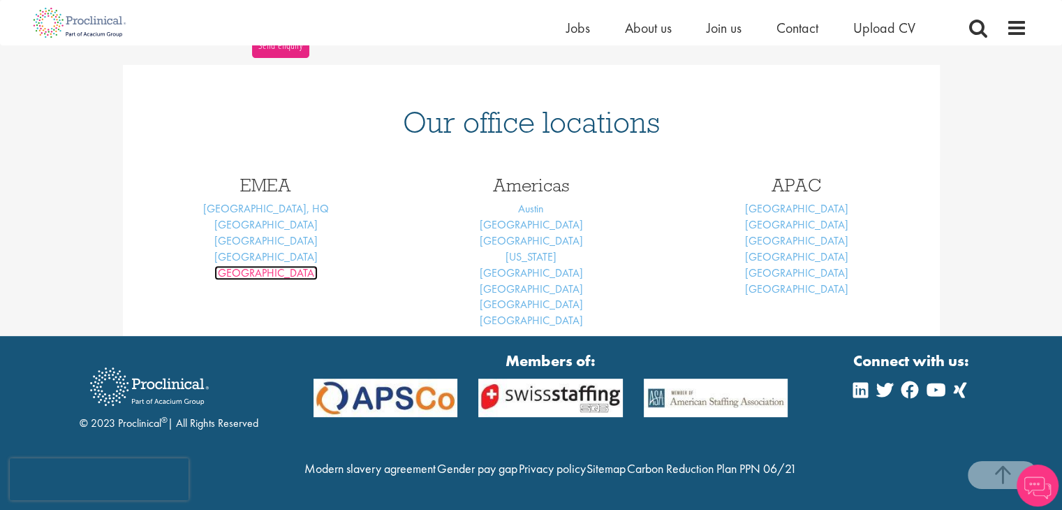
click at [274, 265] on link "[GEOGRAPHIC_DATA]" at bounding box center [265, 272] width 103 height 15
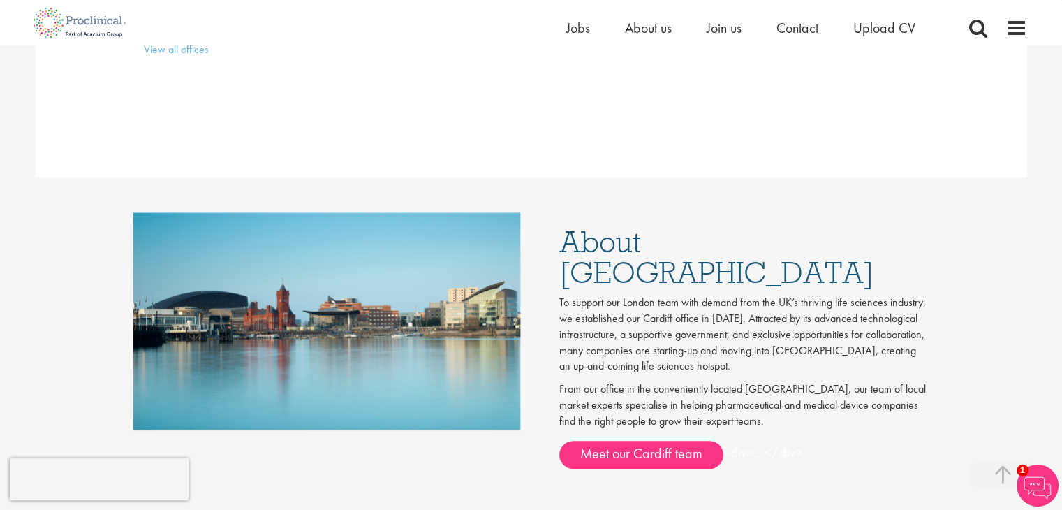
scroll to position [908, 0]
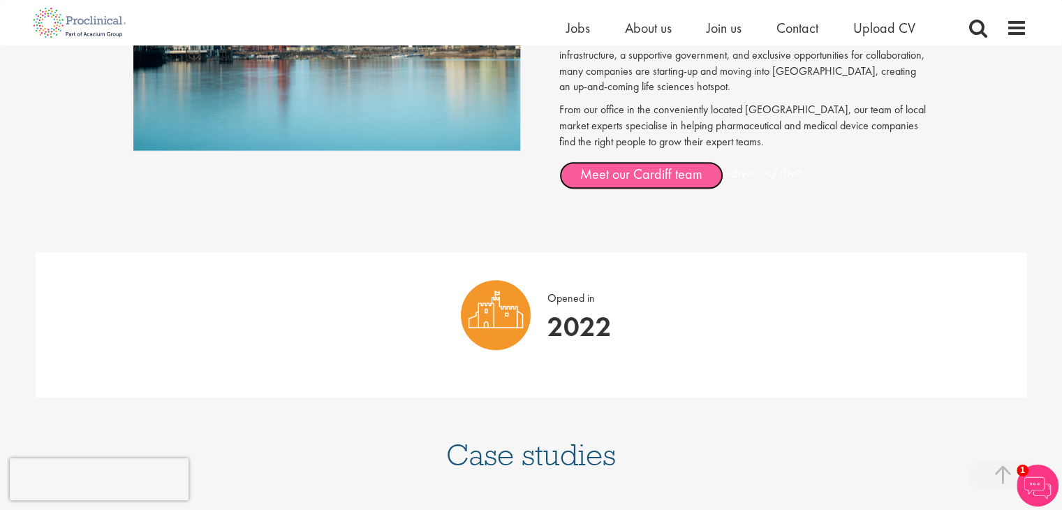
click at [630, 161] on link "Meet our Cardiff team" at bounding box center [641, 175] width 164 height 28
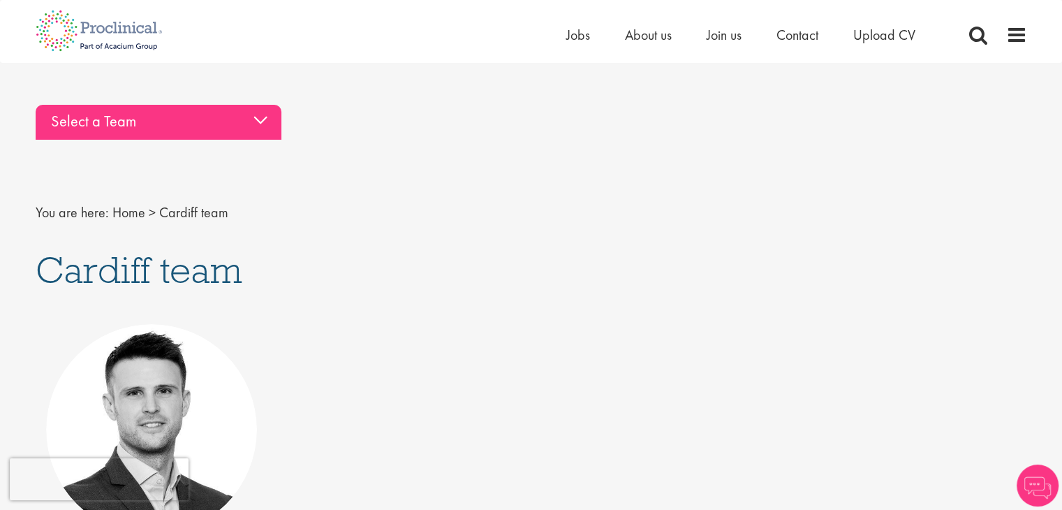
click at [219, 135] on div "Select a Team" at bounding box center [159, 122] width 246 height 35
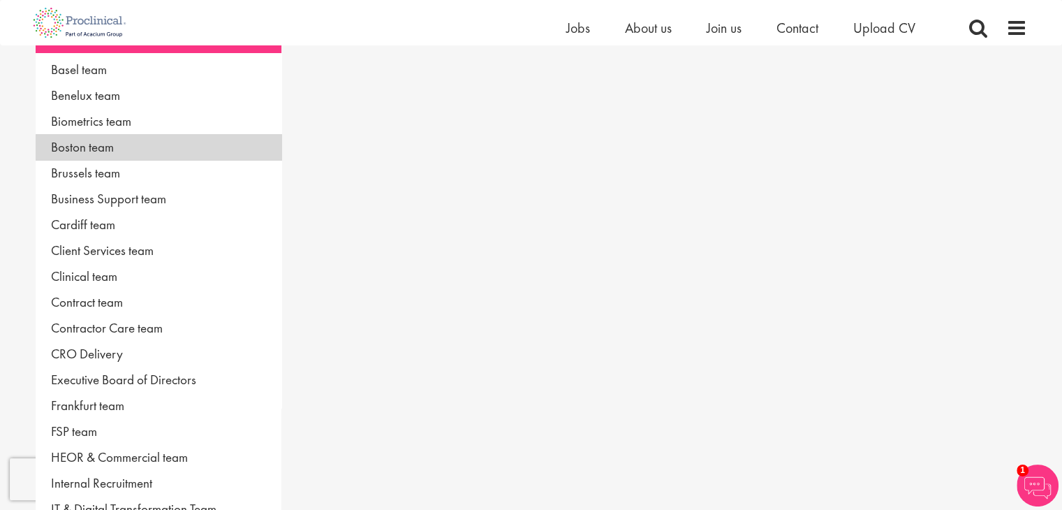
scroll to position [140, 0]
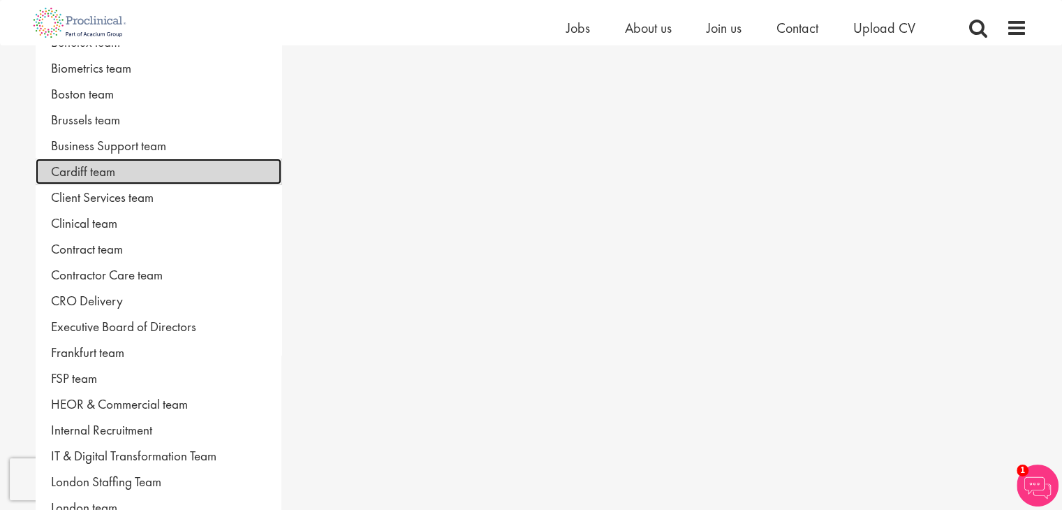
click at [193, 172] on link "Cardiff team" at bounding box center [159, 172] width 246 height 26
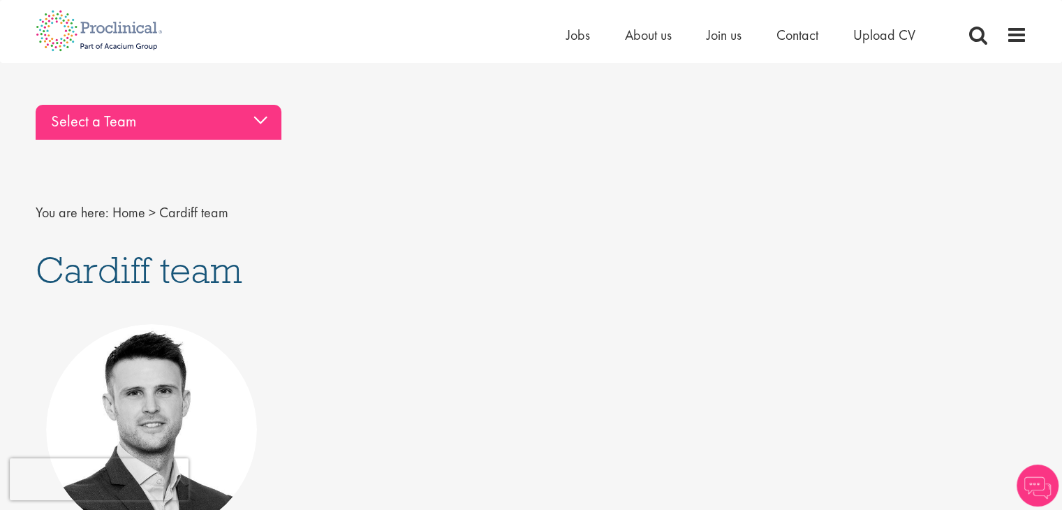
click at [190, 131] on div "Select a Team" at bounding box center [159, 122] width 246 height 35
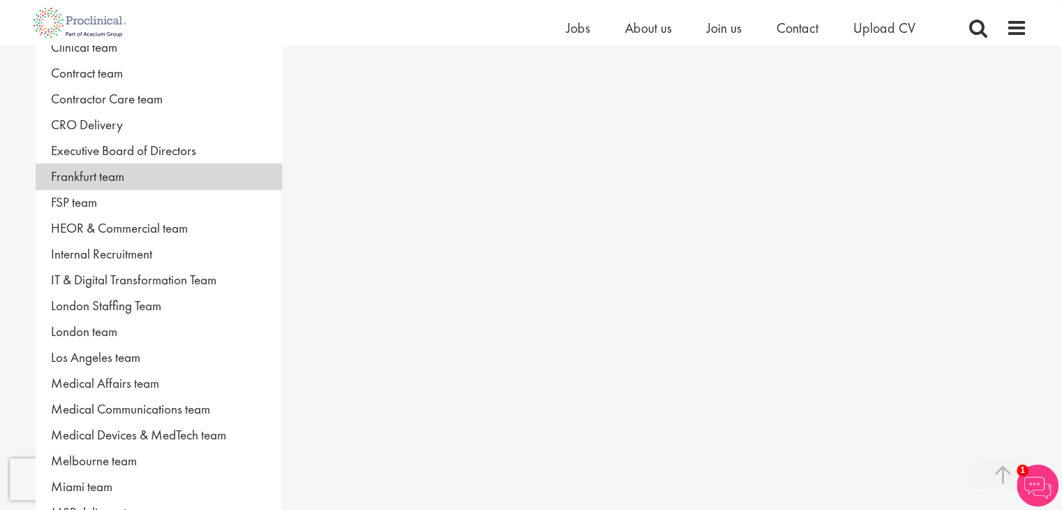
scroll to position [349, 0]
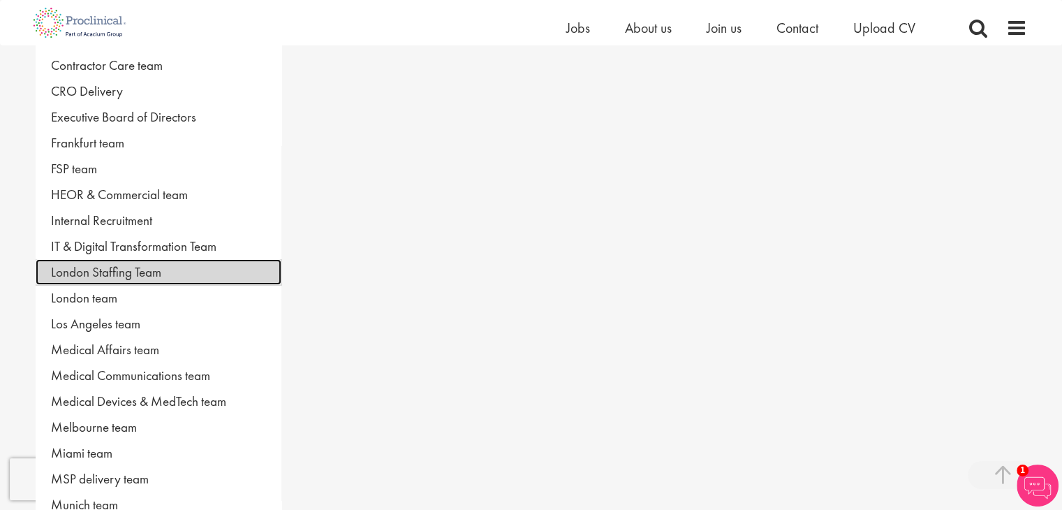
click at [156, 269] on link "London Staffing Team" at bounding box center [159, 272] width 246 height 26
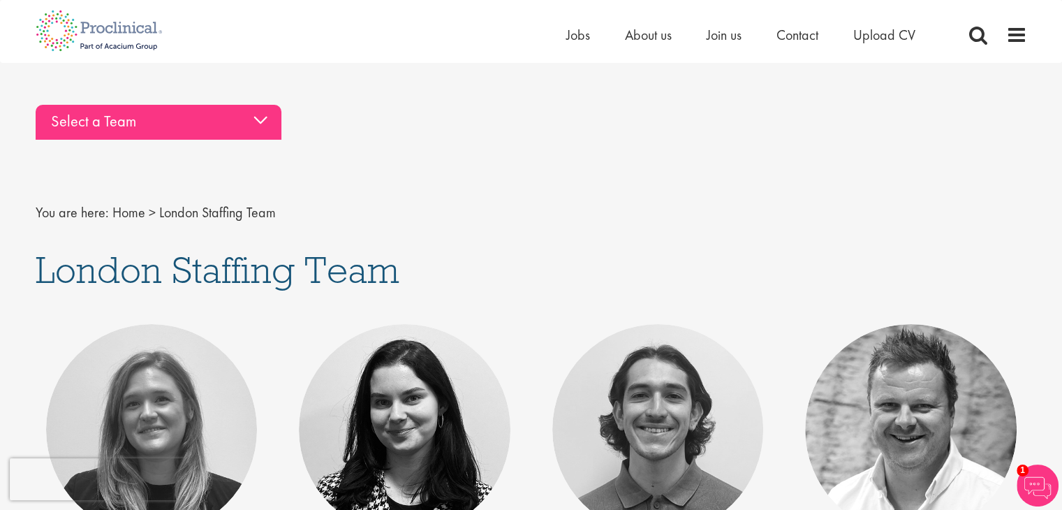
click at [177, 118] on div "Select a Team" at bounding box center [159, 122] width 246 height 35
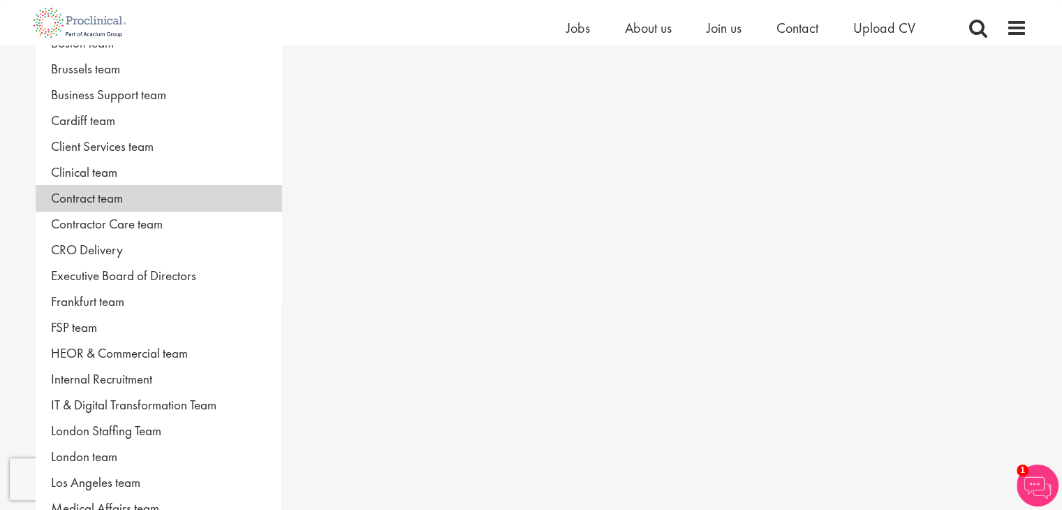
scroll to position [279, 0]
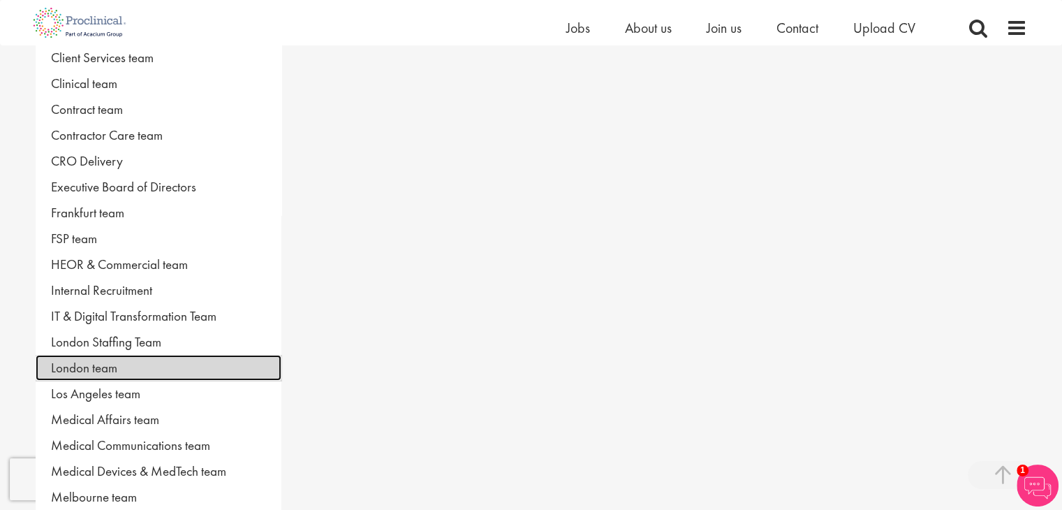
click at [134, 360] on link "London team" at bounding box center [159, 368] width 246 height 26
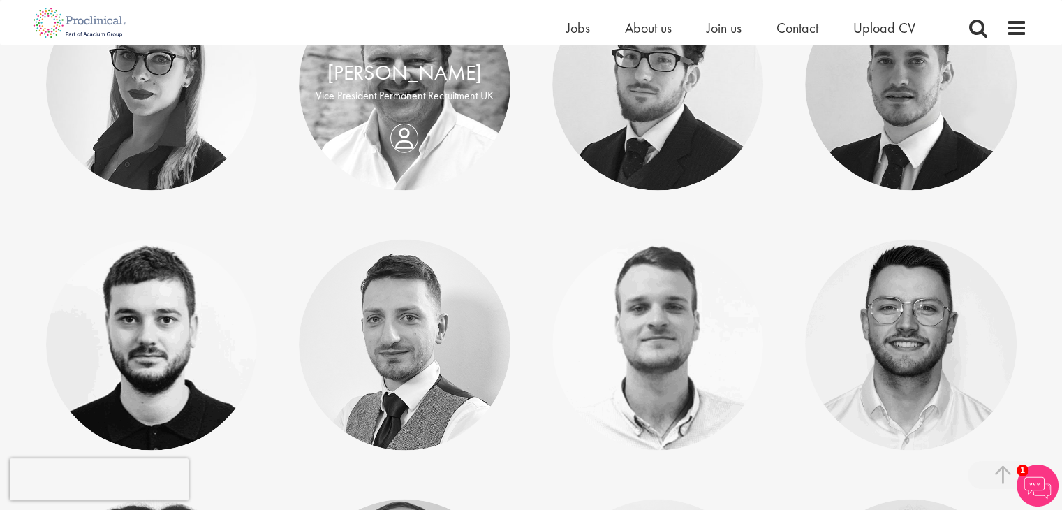
scroll to position [2794, 0]
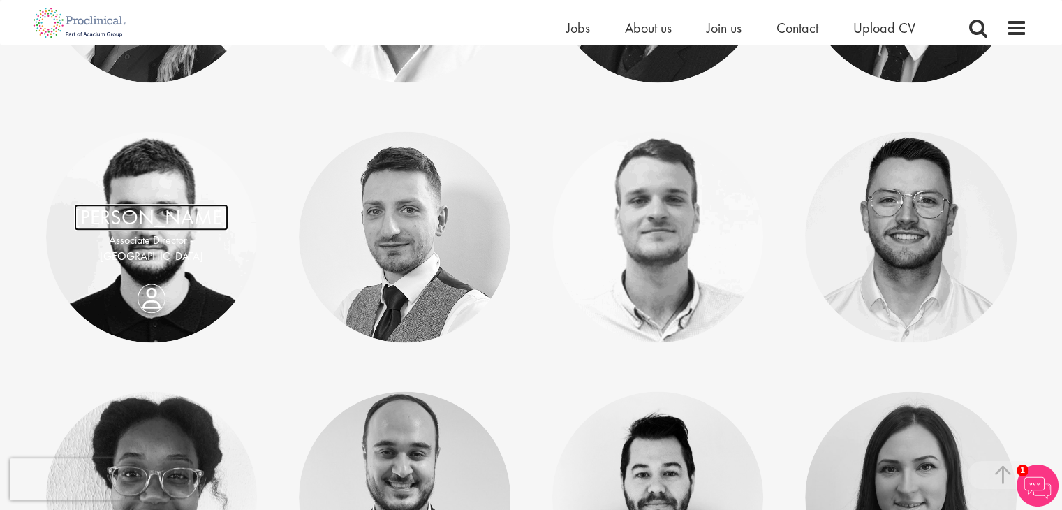
click at [143, 224] on link "[PERSON_NAME]" at bounding box center [151, 218] width 154 height 27
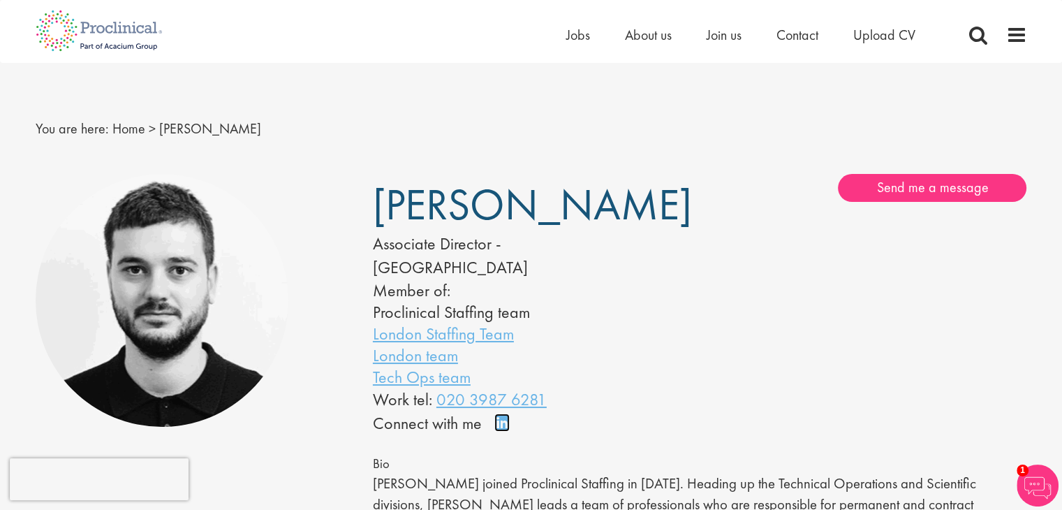
click at [506, 429] on link "Connect on LinkedIn" at bounding box center [506, 429] width 24 height 0
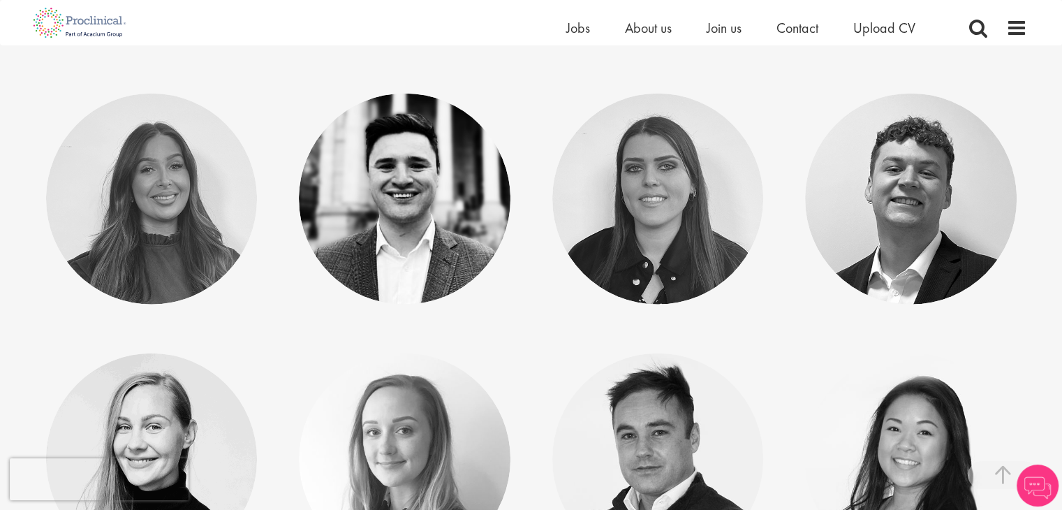
scroll to position [3073, 0]
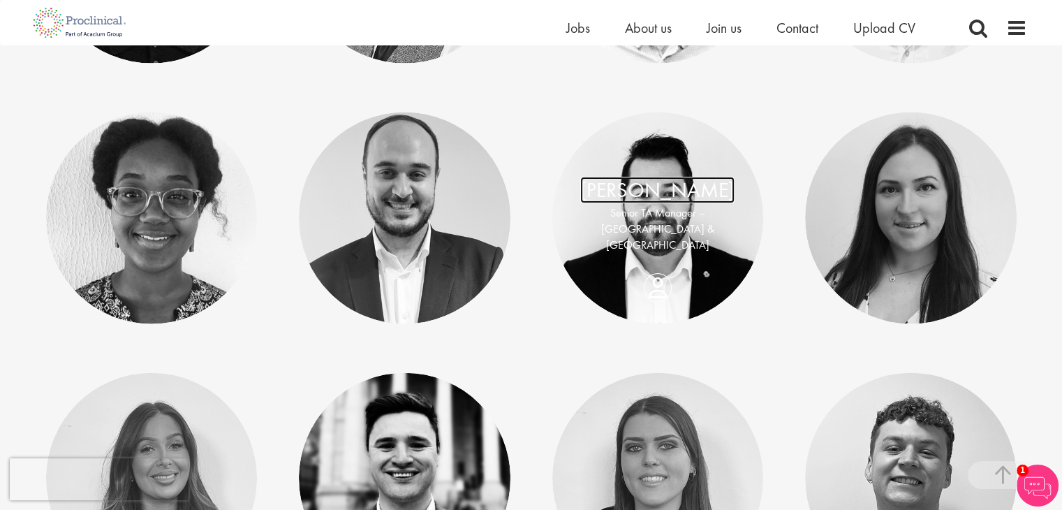
click at [638, 203] on link "[PERSON_NAME]" at bounding box center [657, 190] width 154 height 27
